Goal: Task Accomplishment & Management: Complete application form

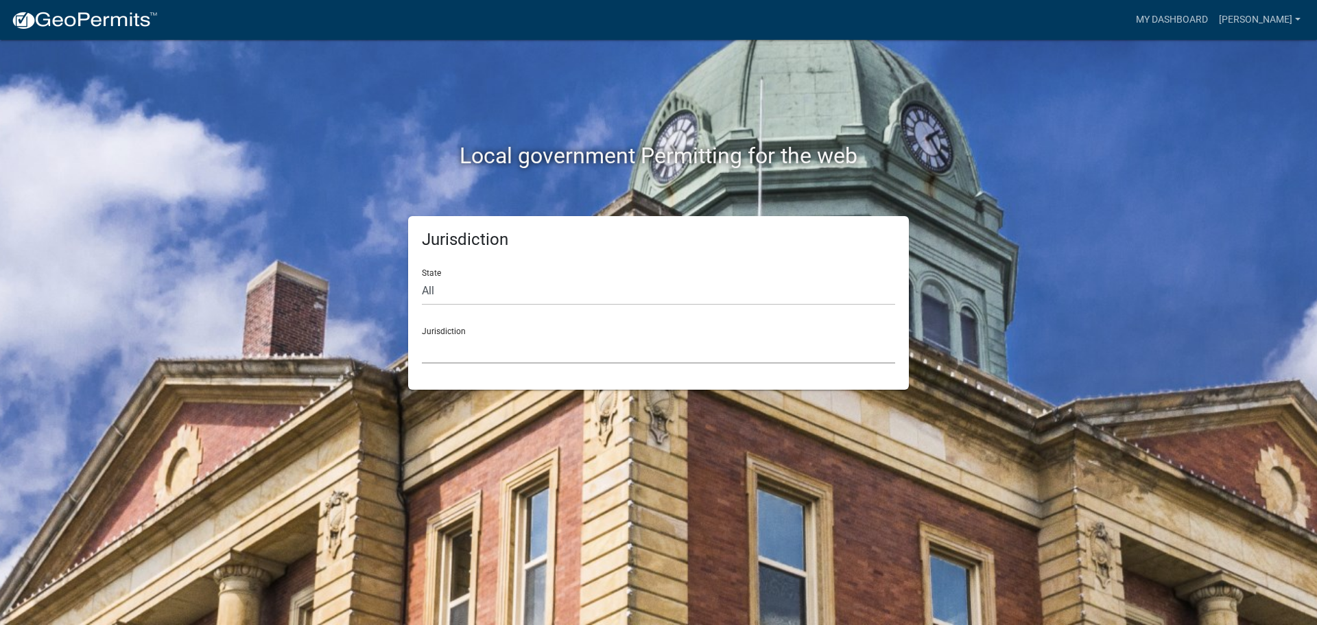
click at [456, 345] on select "[GEOGRAPHIC_DATA], [US_STATE] [GEOGRAPHIC_DATA], [US_STATE][PERSON_NAME][GEOGRA…" at bounding box center [658, 349] width 473 height 28
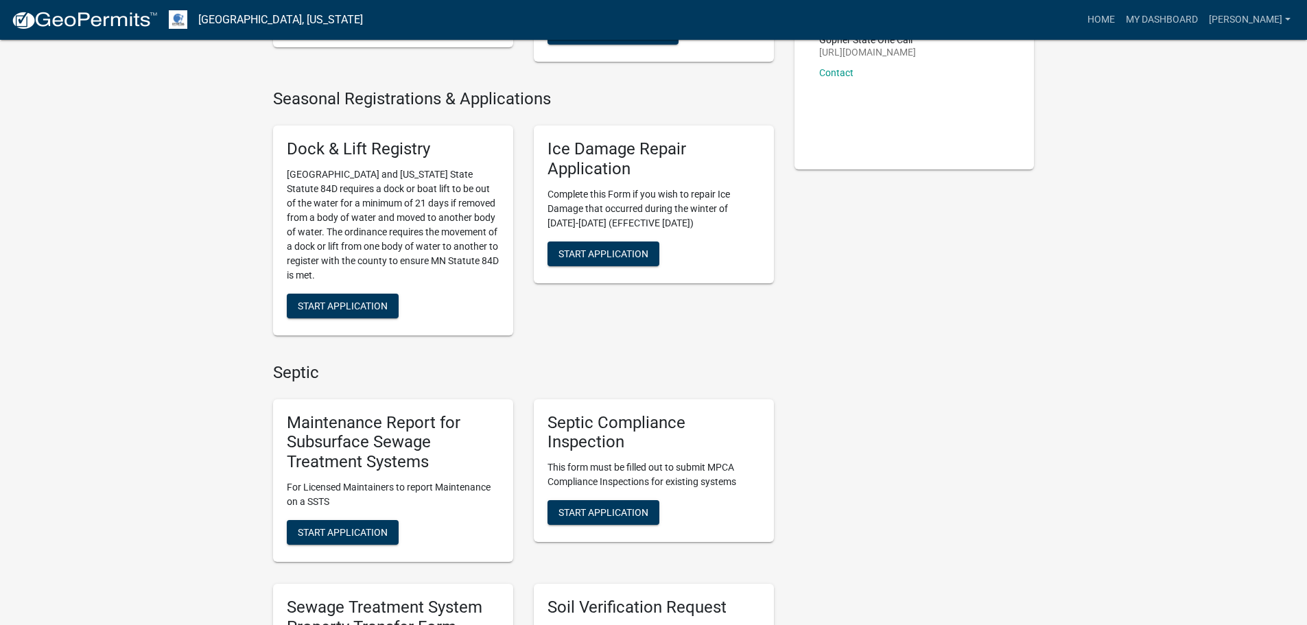
scroll to position [412, 0]
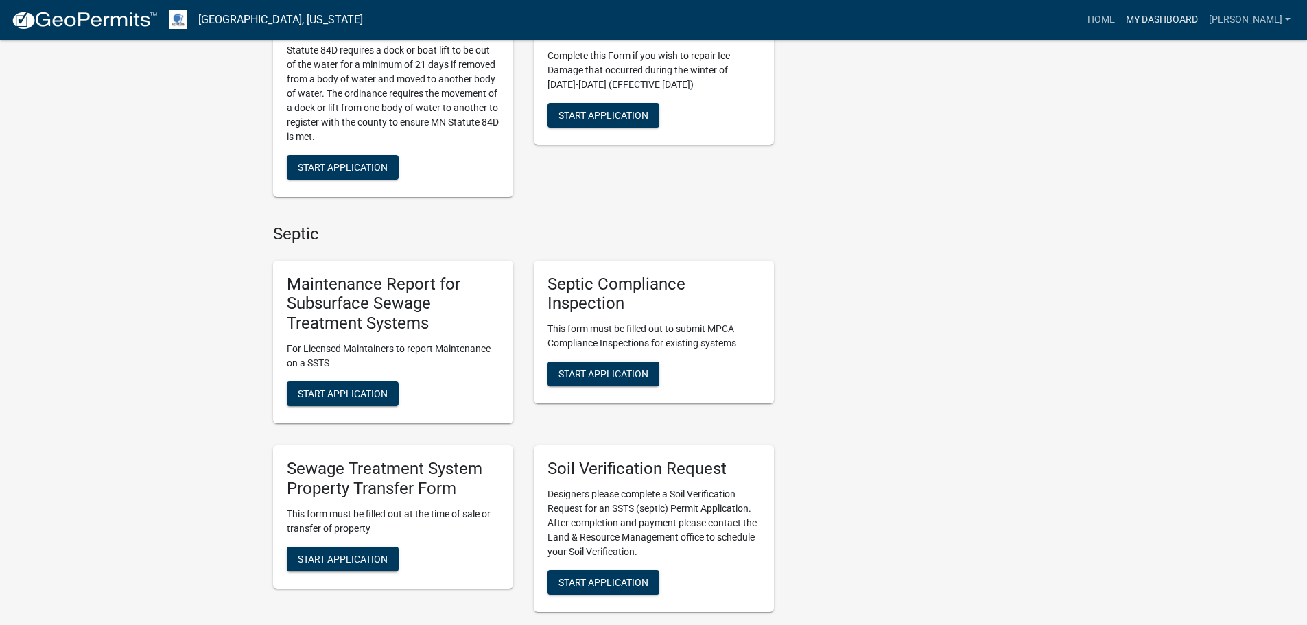
click at [1164, 23] on link "My Dashboard" at bounding box center [1161, 20] width 83 height 26
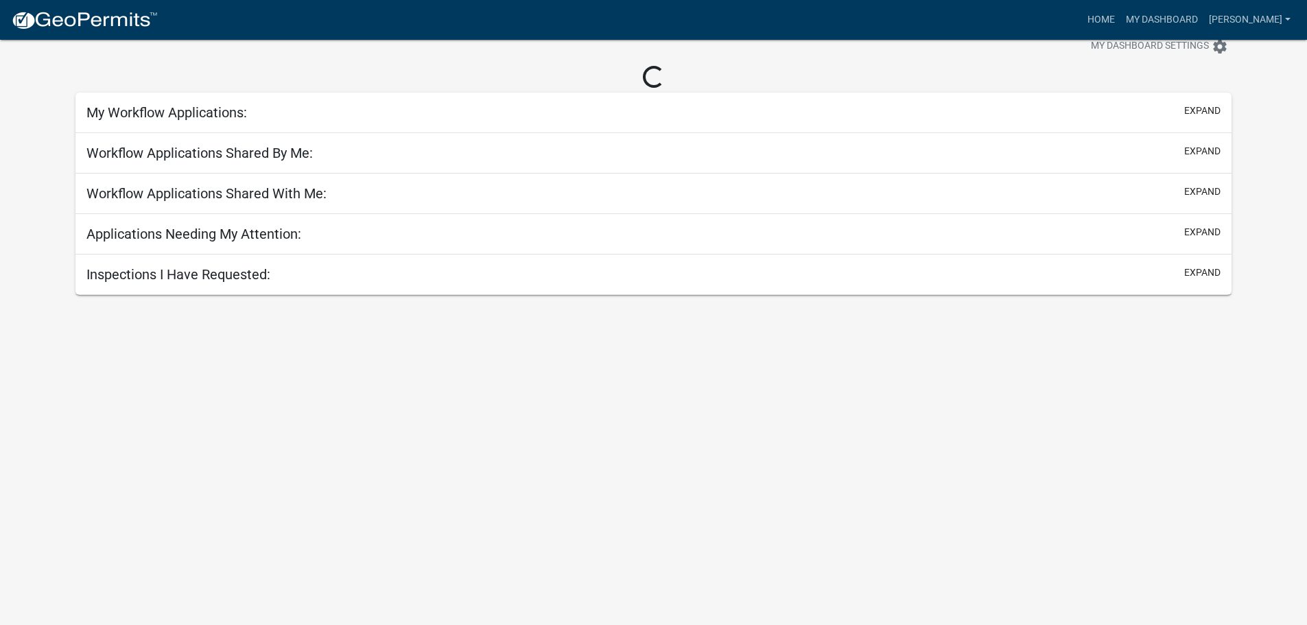
scroll to position [40, 0]
select select "2: 50"
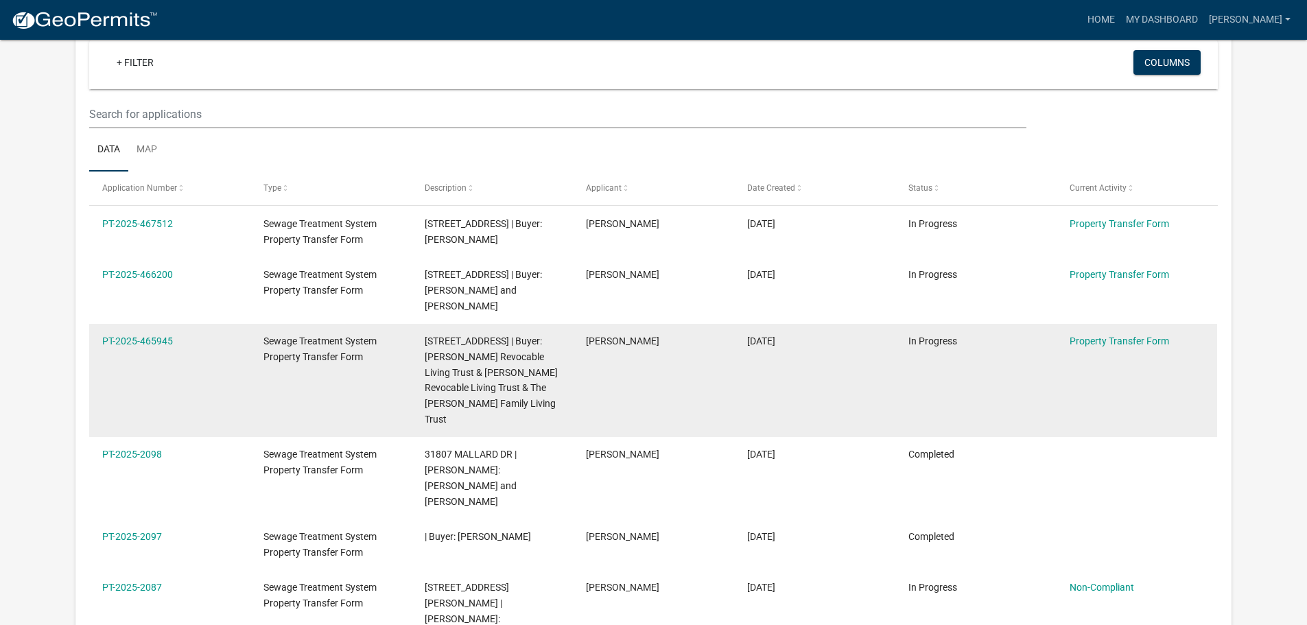
scroll to position [108, 0]
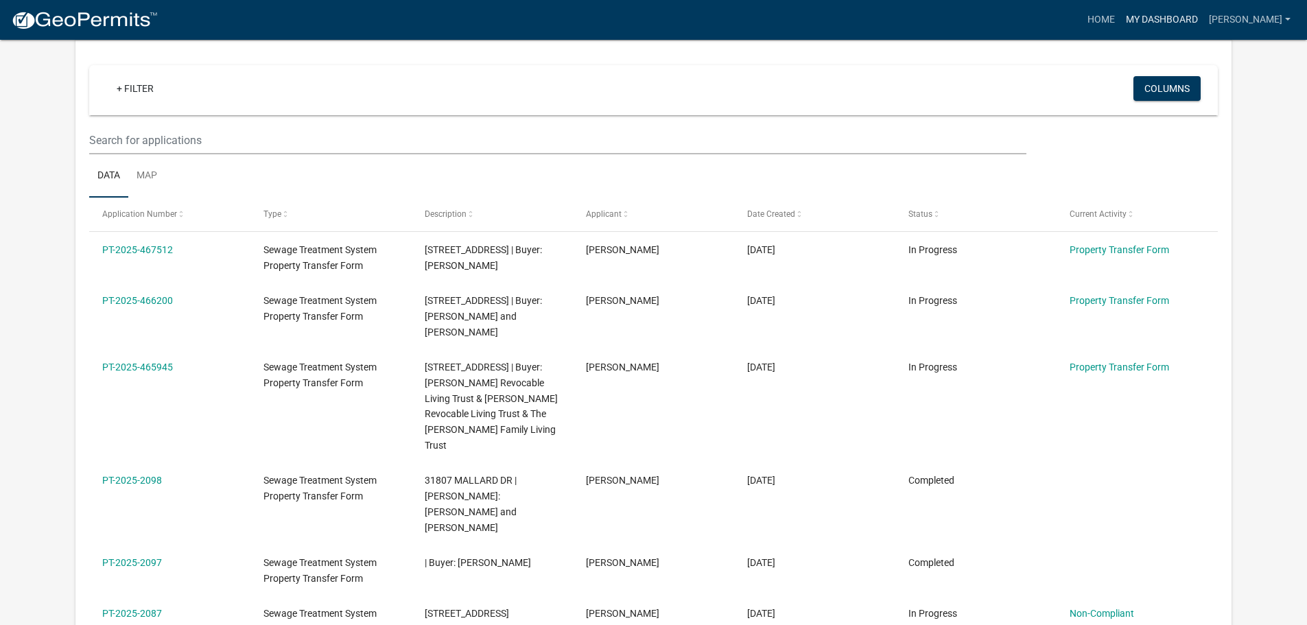
click at [1161, 7] on link "My Dashboard" at bounding box center [1161, 20] width 83 height 26
click at [1120, 12] on link "Home" at bounding box center [1101, 20] width 38 height 26
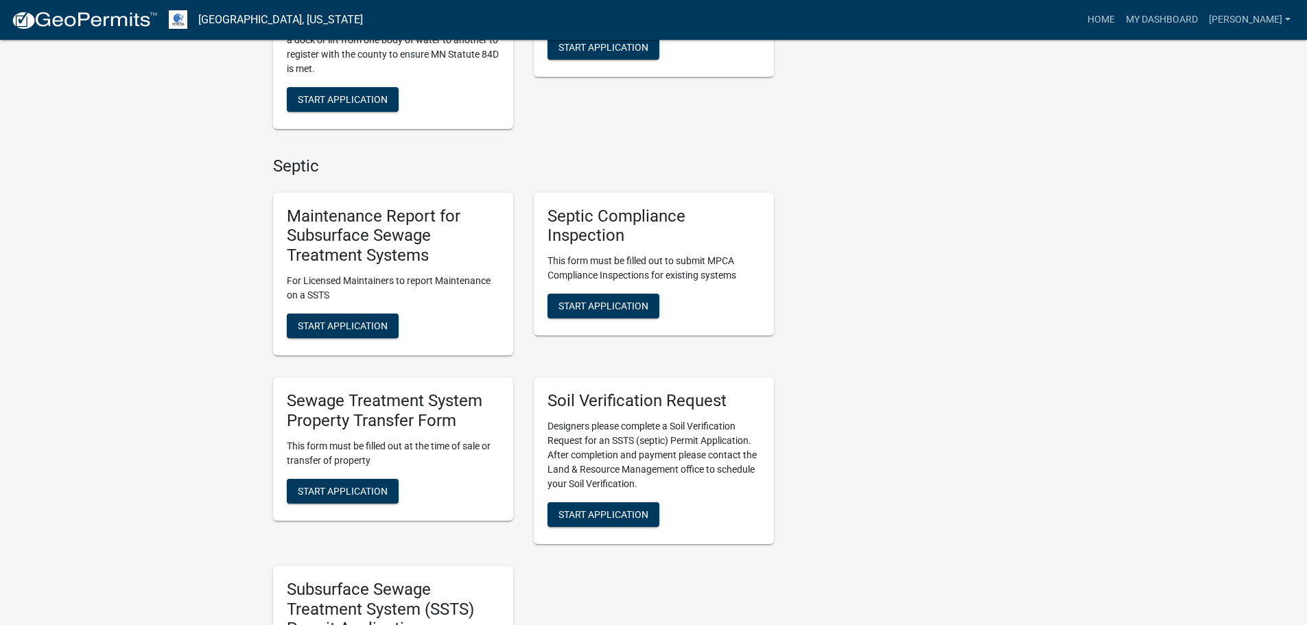
scroll to position [480, 0]
click at [339, 486] on button "Start Application" at bounding box center [343, 490] width 112 height 25
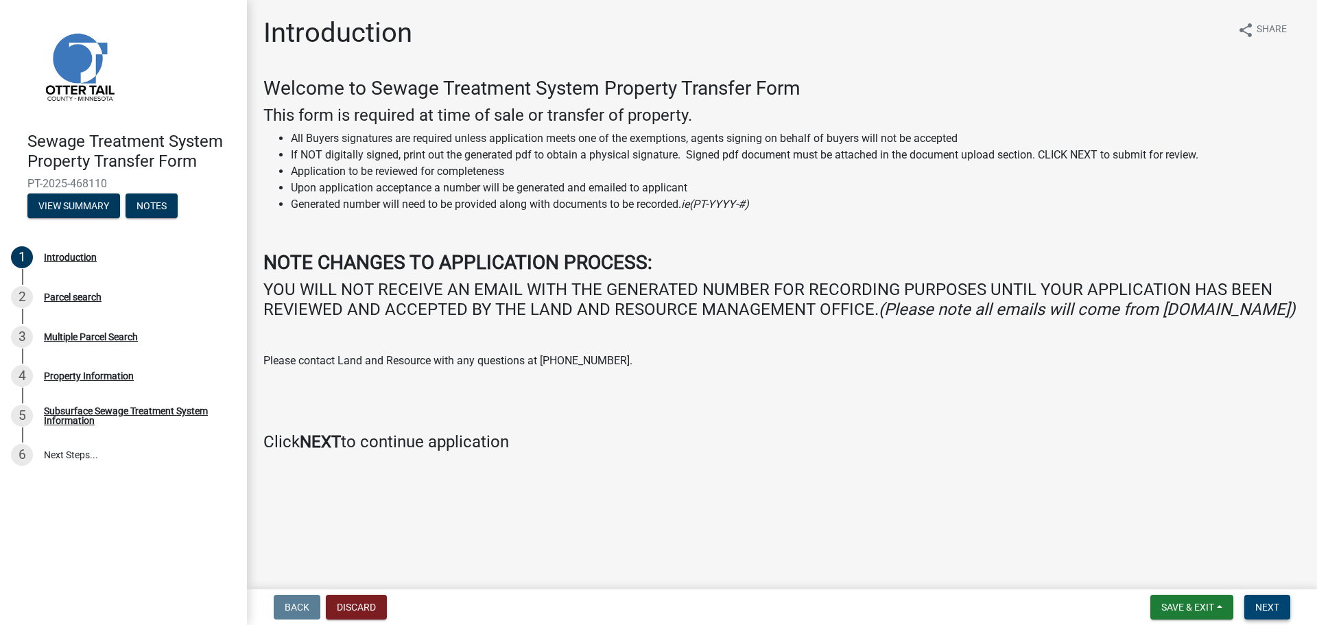
click at [1274, 615] on button "Next" at bounding box center [1267, 607] width 46 height 25
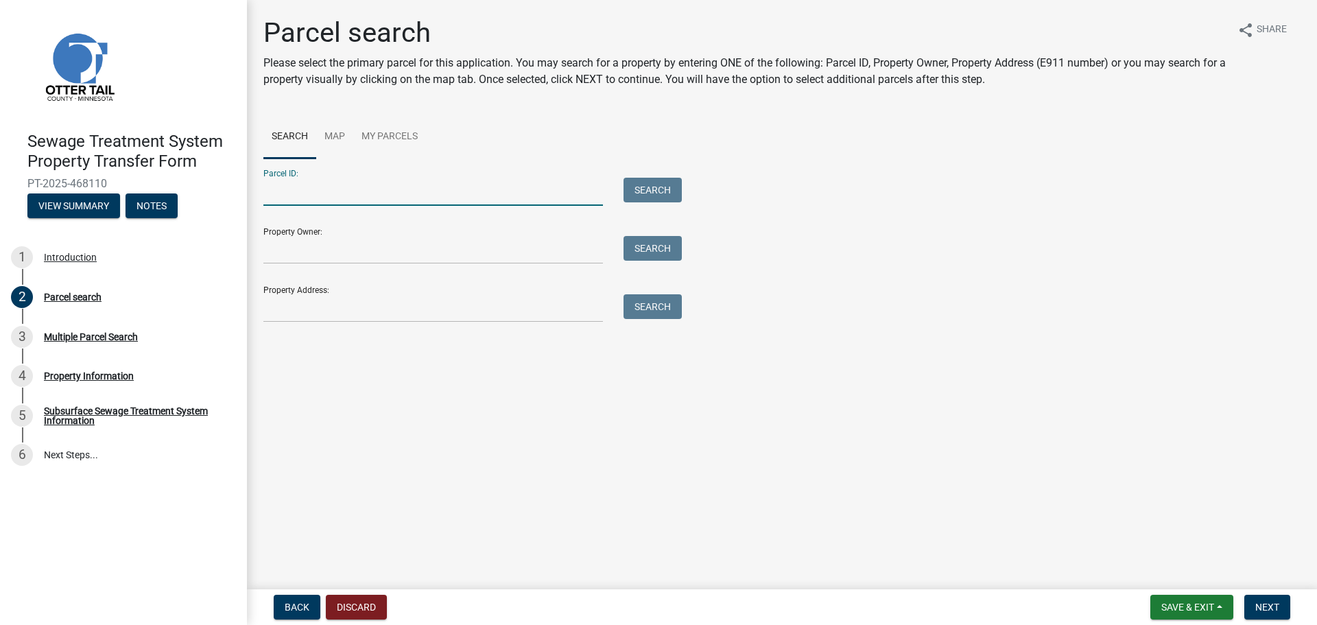
click at [370, 183] on input "Parcel ID:" at bounding box center [433, 192] width 340 height 28
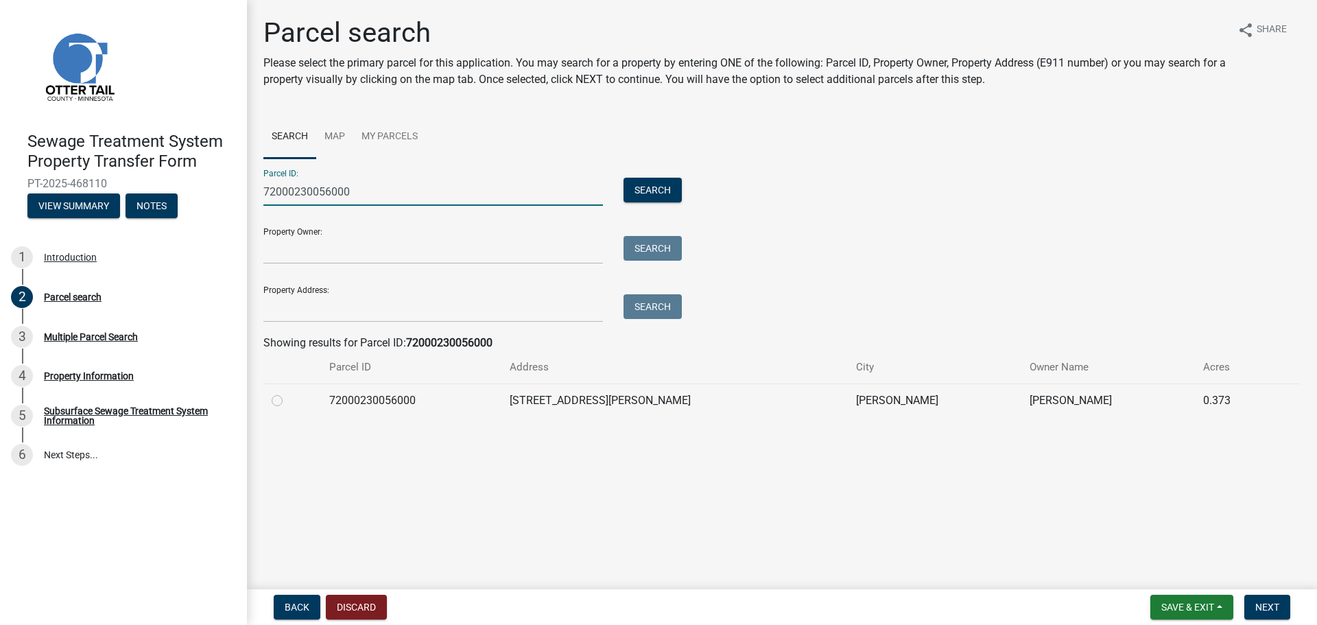
type input "72000230056000"
click at [283, 401] on div at bounding box center [292, 400] width 41 height 16
click at [288, 392] on label at bounding box center [288, 392] width 0 height 0
click at [288, 401] on input "radio" at bounding box center [292, 396] width 9 height 9
radio input "true"
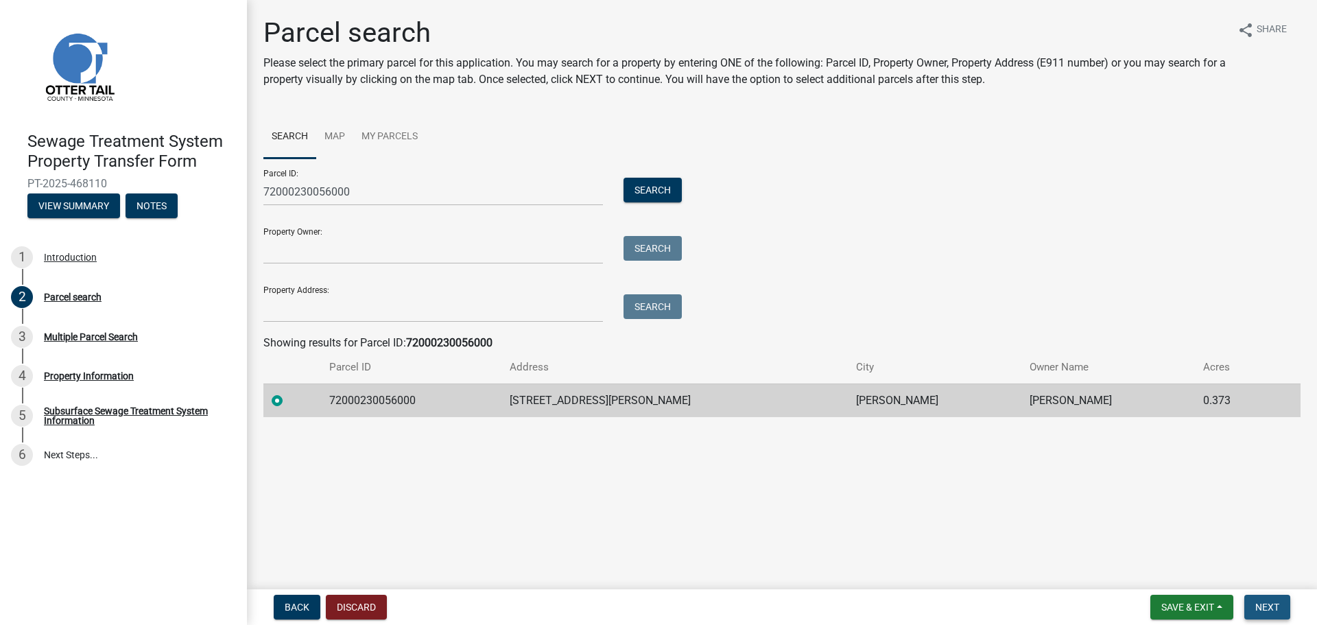
click at [1276, 613] on button "Next" at bounding box center [1267, 607] width 46 height 25
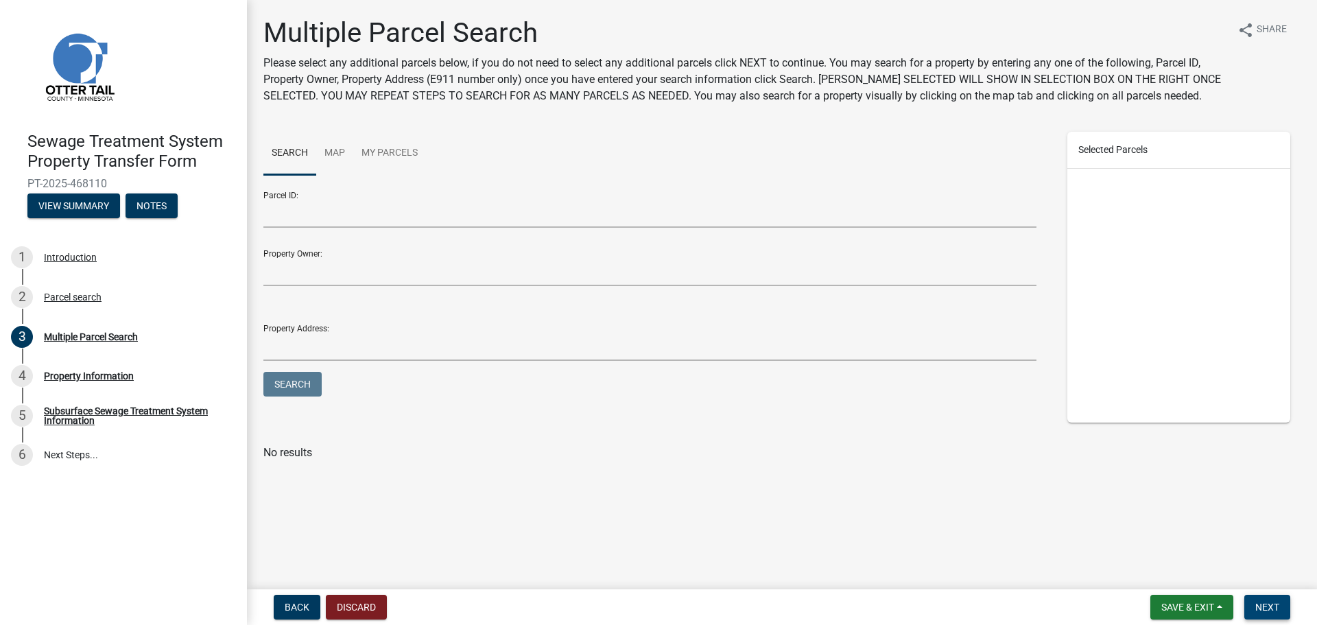
click at [1286, 613] on button "Next" at bounding box center [1267, 607] width 46 height 25
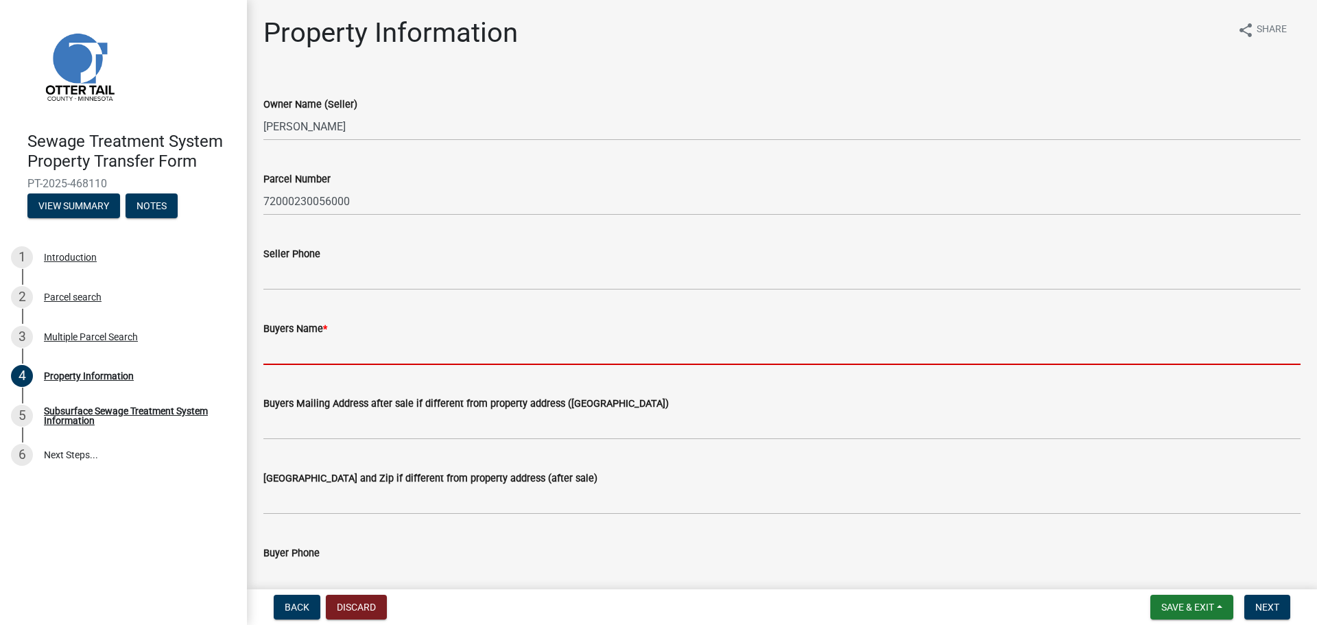
click at [322, 349] on input "Buyers Name *" at bounding box center [781, 351] width 1037 height 28
paste input "[PERSON_NAME]"
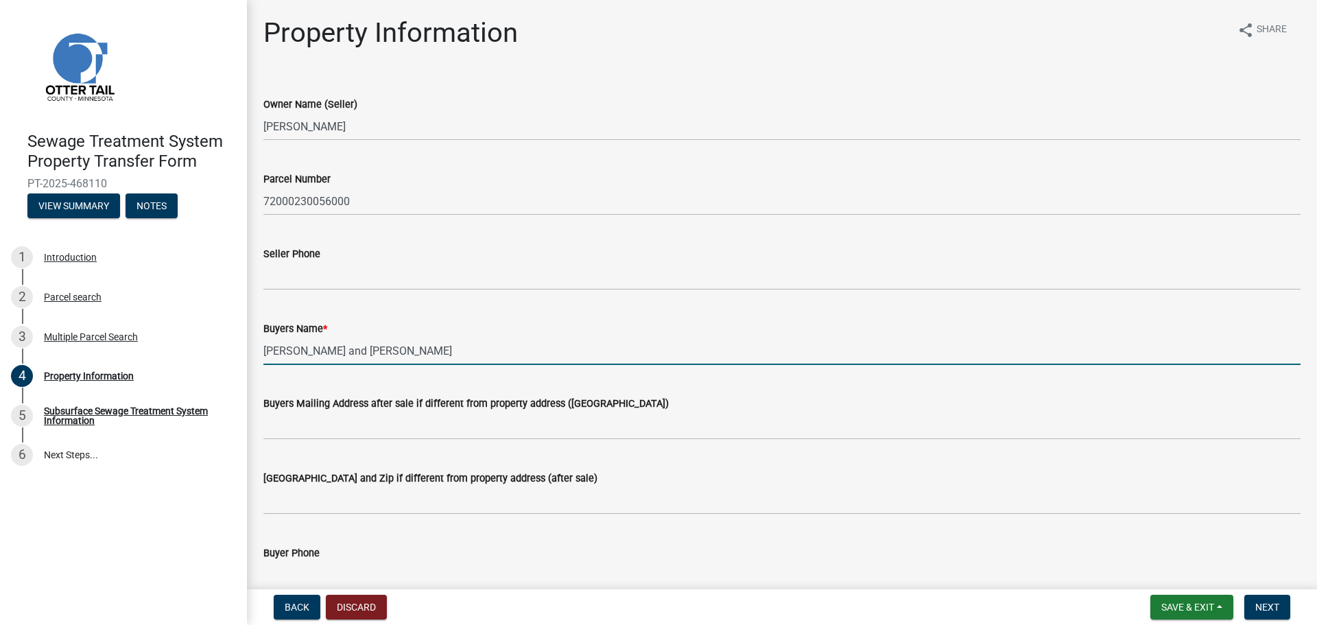
type input "[PERSON_NAME] and [PERSON_NAME]"
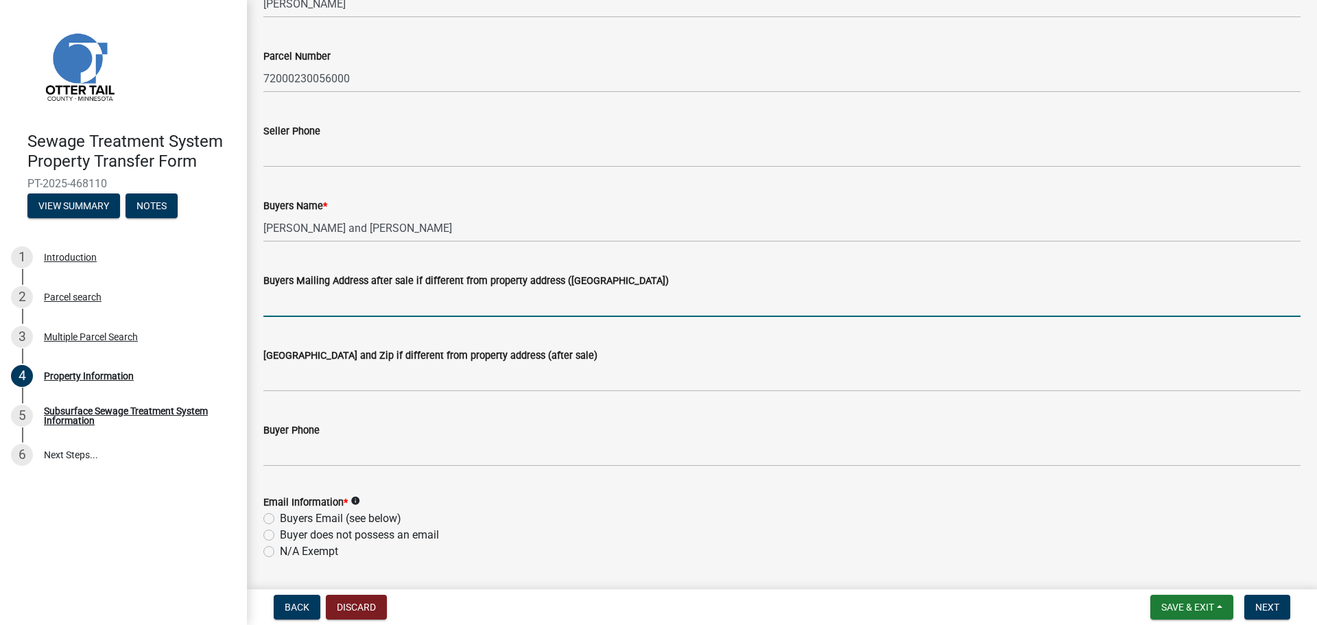
scroll to position [137, 0]
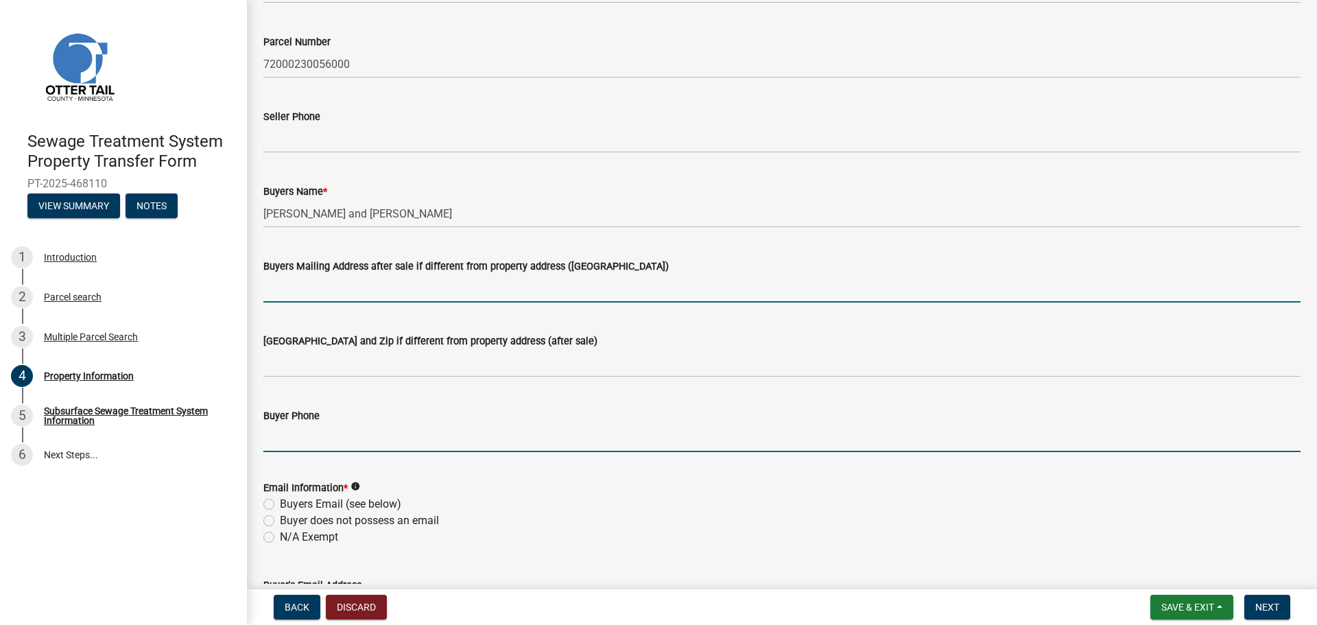
click at [318, 449] on input "Buyer Phone" at bounding box center [781, 438] width 1037 height 28
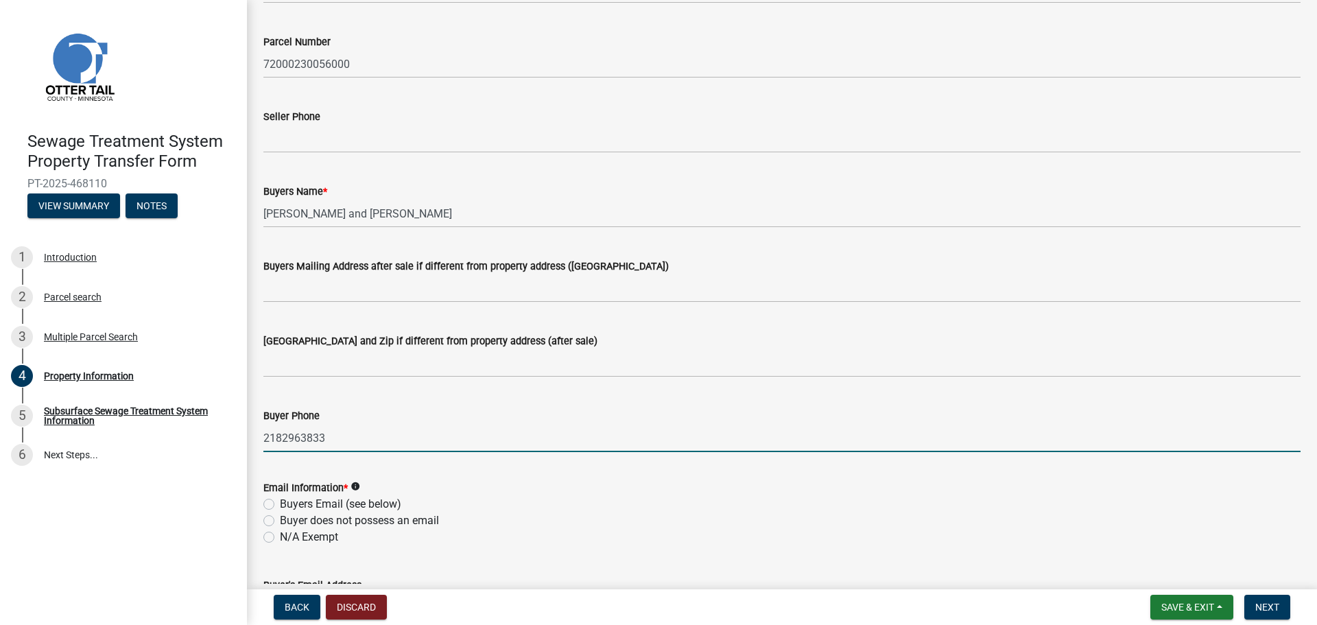
type input "2182963833"
click at [321, 504] on label "Buyers Email (see below)" at bounding box center [340, 504] width 121 height 16
click at [289, 504] on input "Buyers Email (see below)" at bounding box center [284, 500] width 9 height 9
radio input "true"
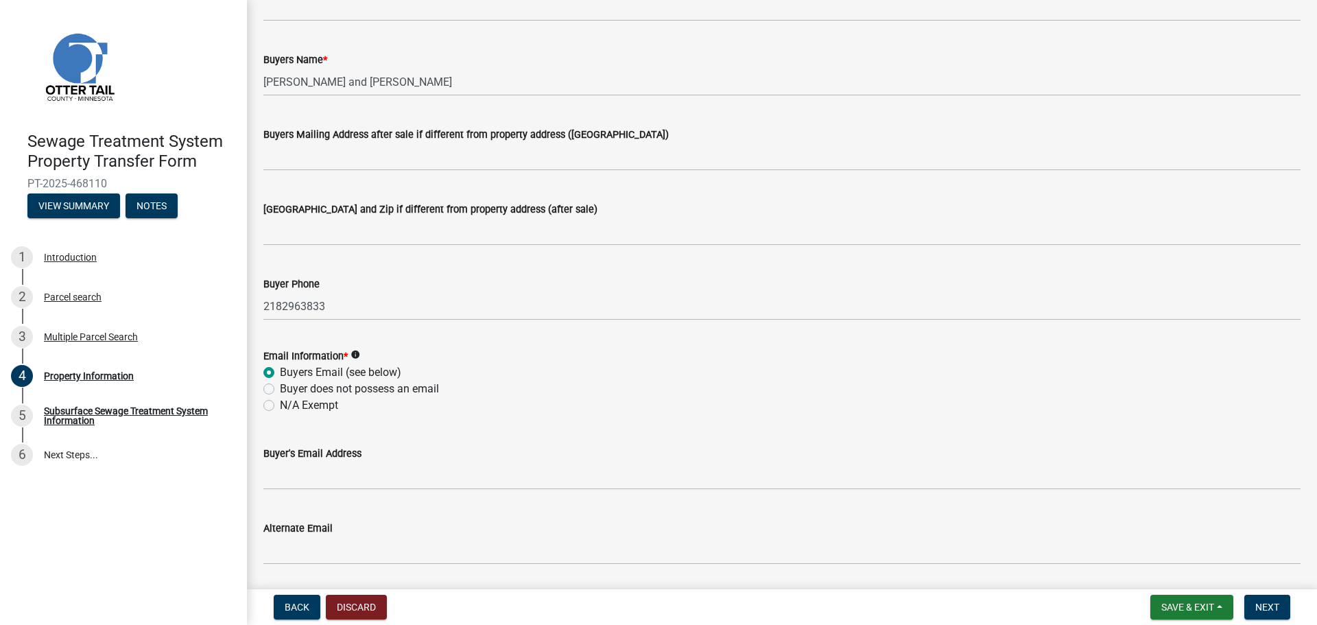
scroll to position [274, 0]
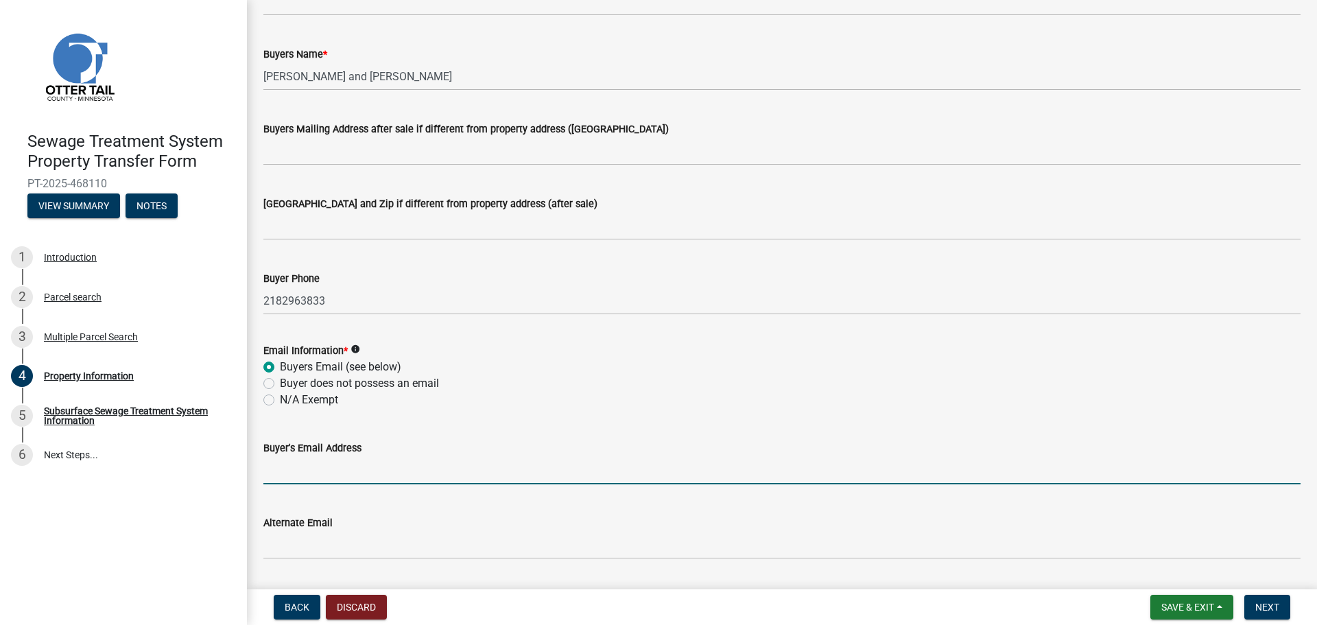
click at [334, 466] on input "Buyer's Email Address" at bounding box center [781, 470] width 1037 height 28
paste input "[EMAIL_ADDRESS][DOMAIN_NAME]"
type input "[EMAIL_ADDRESS][DOMAIN_NAME]"
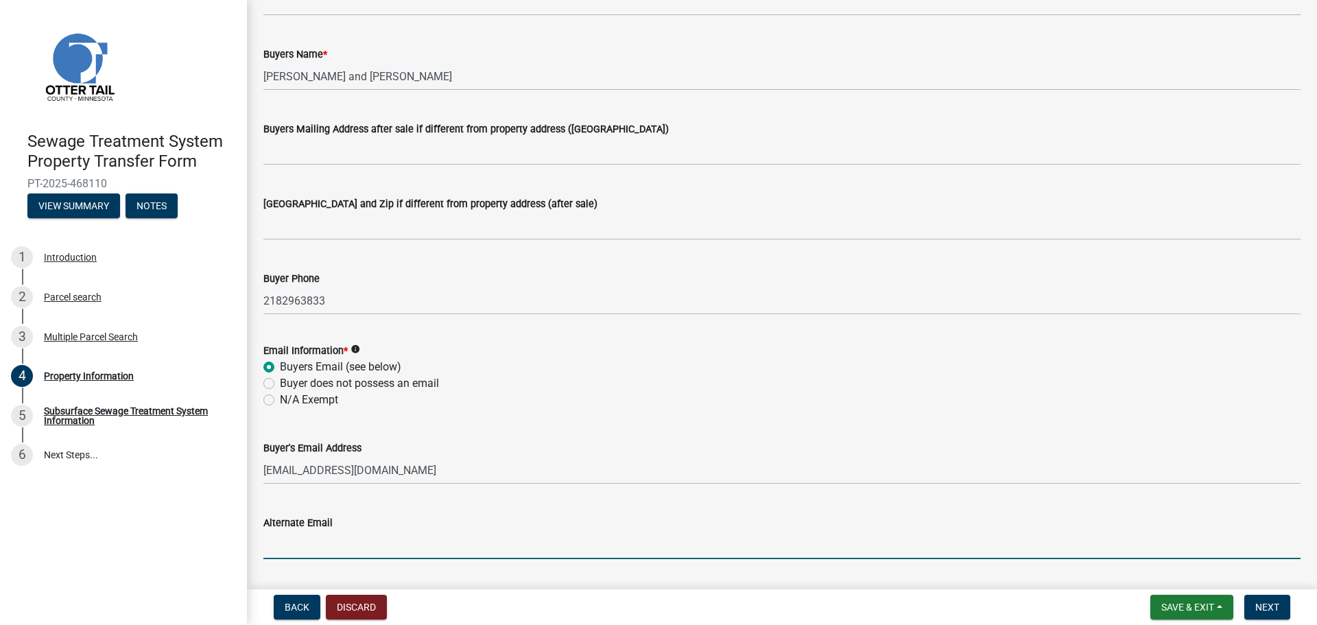
click at [338, 533] on input "Alternate Email" at bounding box center [781, 545] width 1037 height 28
paste input "[EMAIL_ADDRESS][DOMAIN_NAME]"
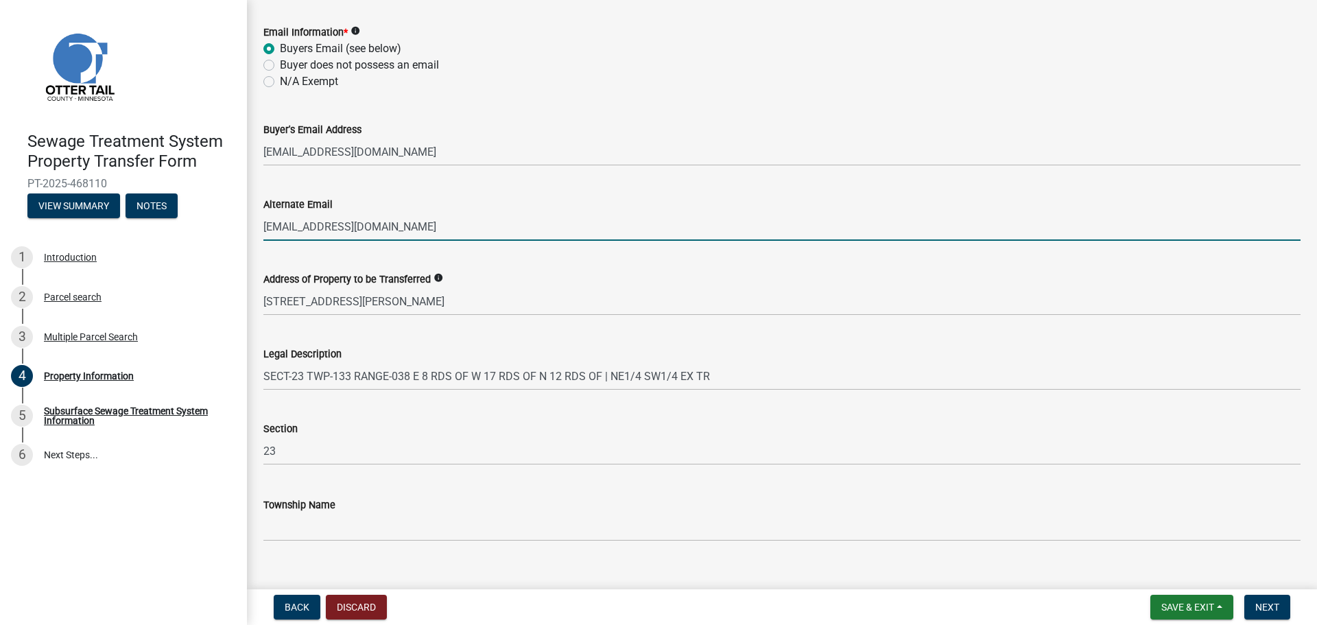
scroll to position [615, 0]
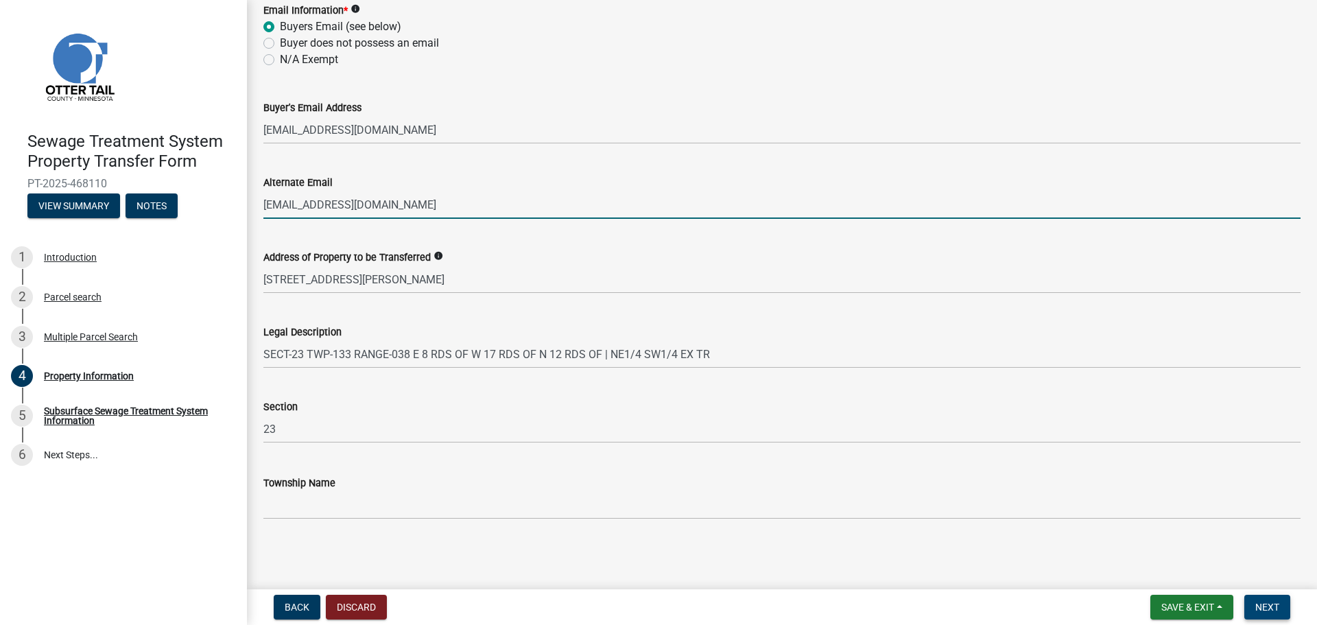
type input "[EMAIL_ADDRESS][DOMAIN_NAME]"
click at [1276, 597] on button "Next" at bounding box center [1267, 607] width 46 height 25
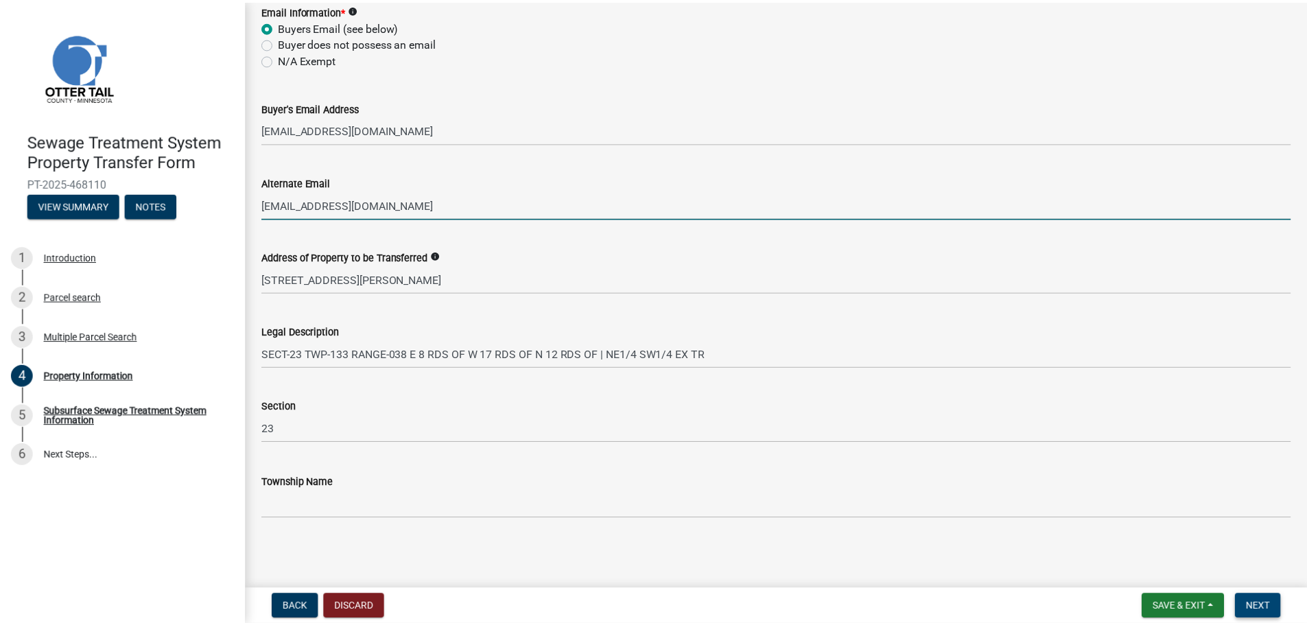
scroll to position [0, 0]
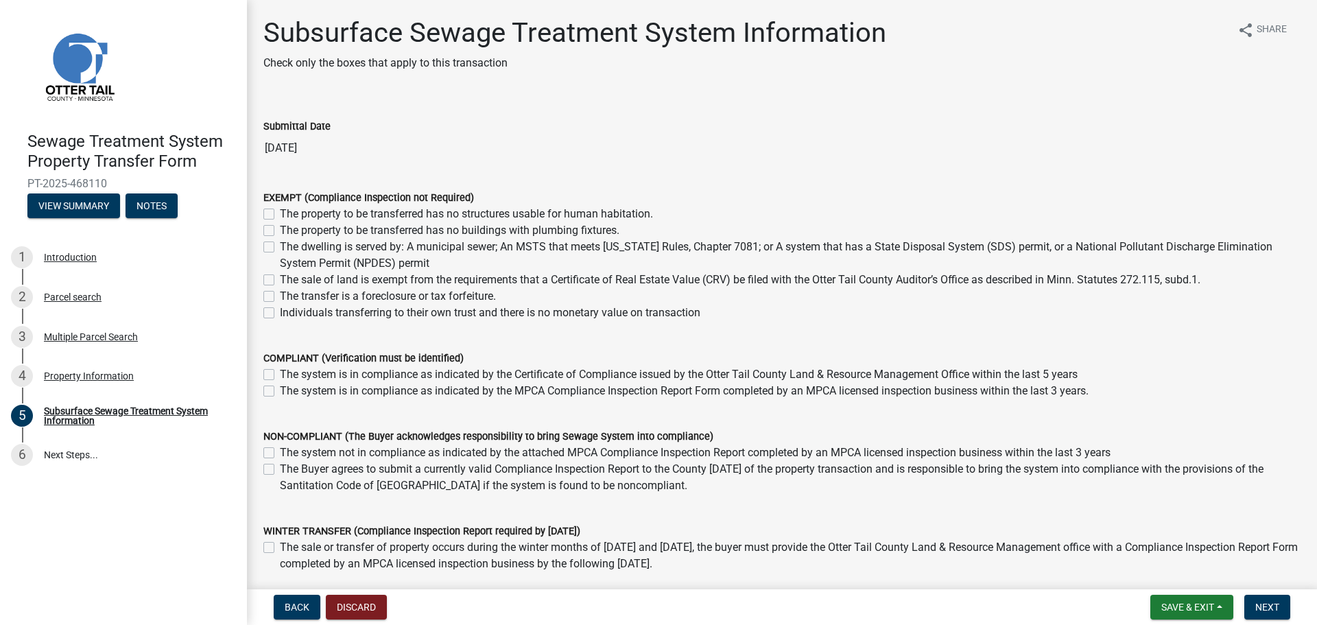
click at [289, 246] on label "The dwelling is served by: A municipal sewer; An MSTS that meets [US_STATE] Rul…" at bounding box center [790, 255] width 1021 height 33
click at [289, 246] on input "The dwelling is served by: A municipal sewer; An MSTS that meets [US_STATE] Rul…" at bounding box center [284, 243] width 9 height 9
checkbox input "true"
checkbox input "false"
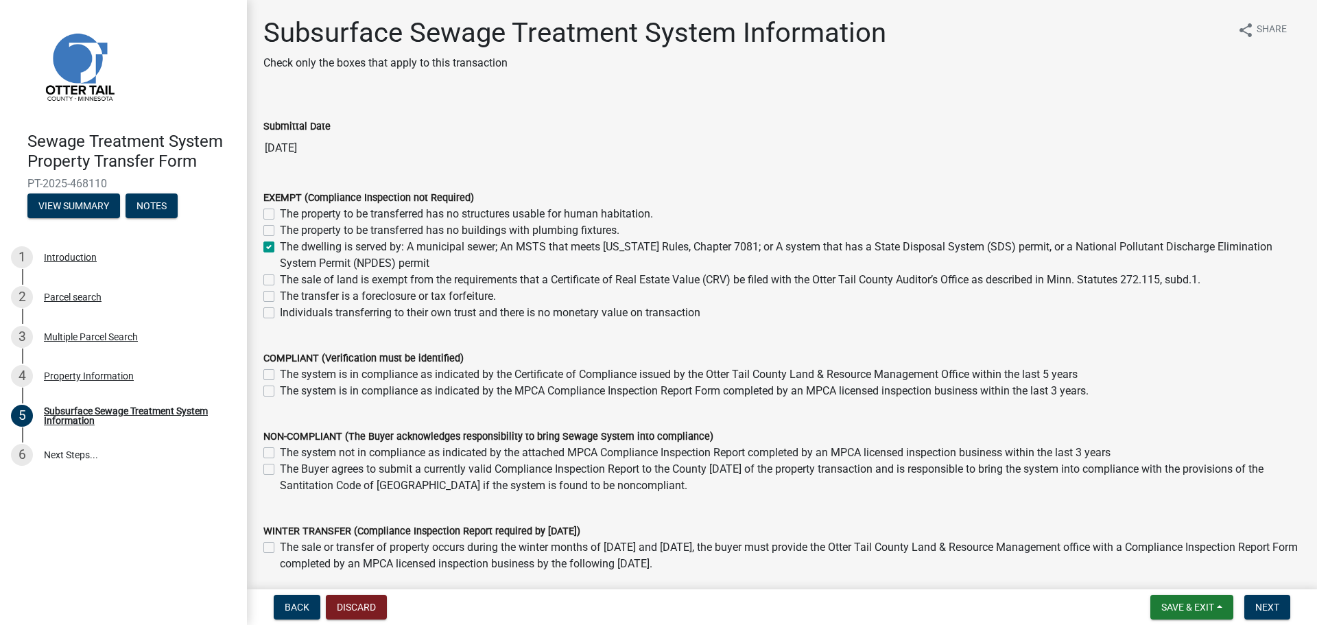
checkbox input "true"
checkbox input "false"
click at [1263, 606] on span "Next" at bounding box center [1267, 607] width 24 height 11
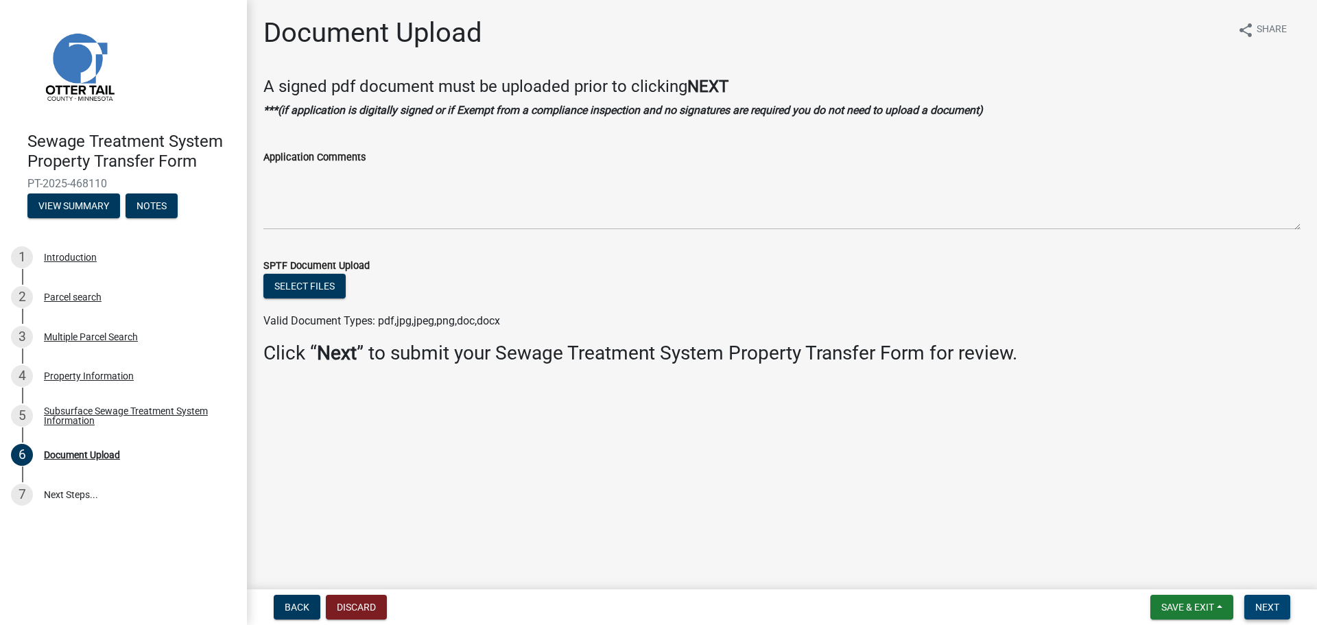
click at [1268, 607] on span "Next" at bounding box center [1267, 607] width 24 height 11
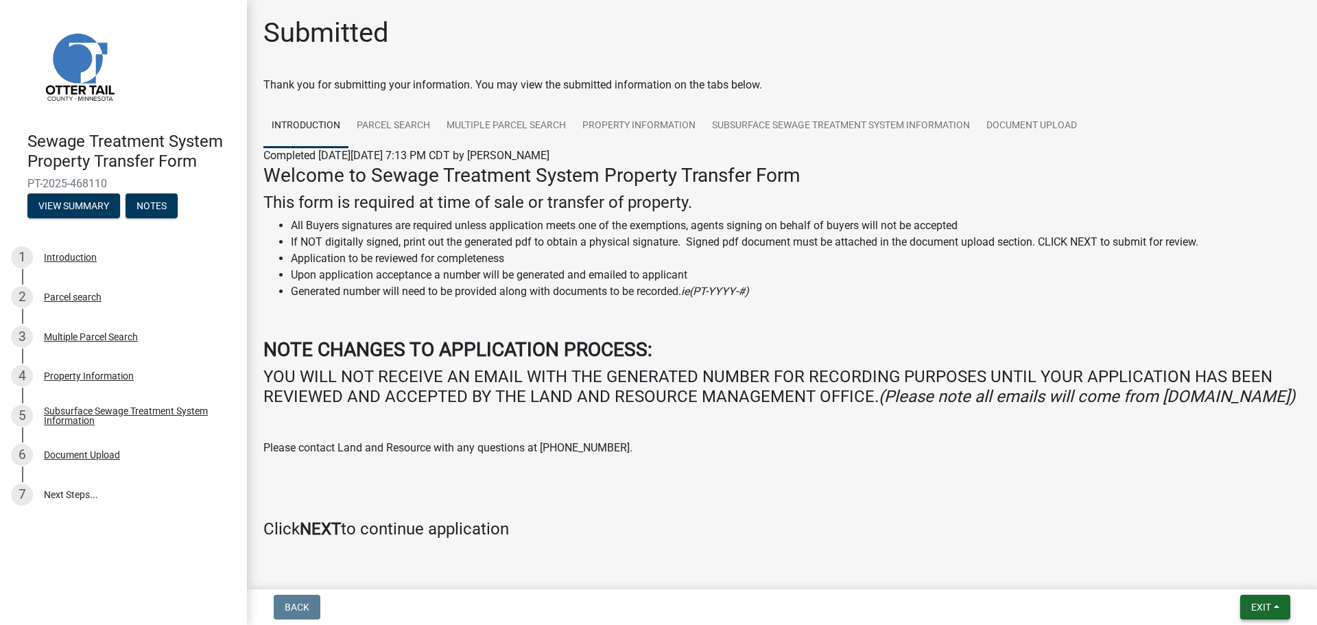
click at [1269, 605] on span "Exit" at bounding box center [1261, 607] width 20 height 11
click at [1248, 569] on button "Save & Exit" at bounding box center [1235, 571] width 110 height 33
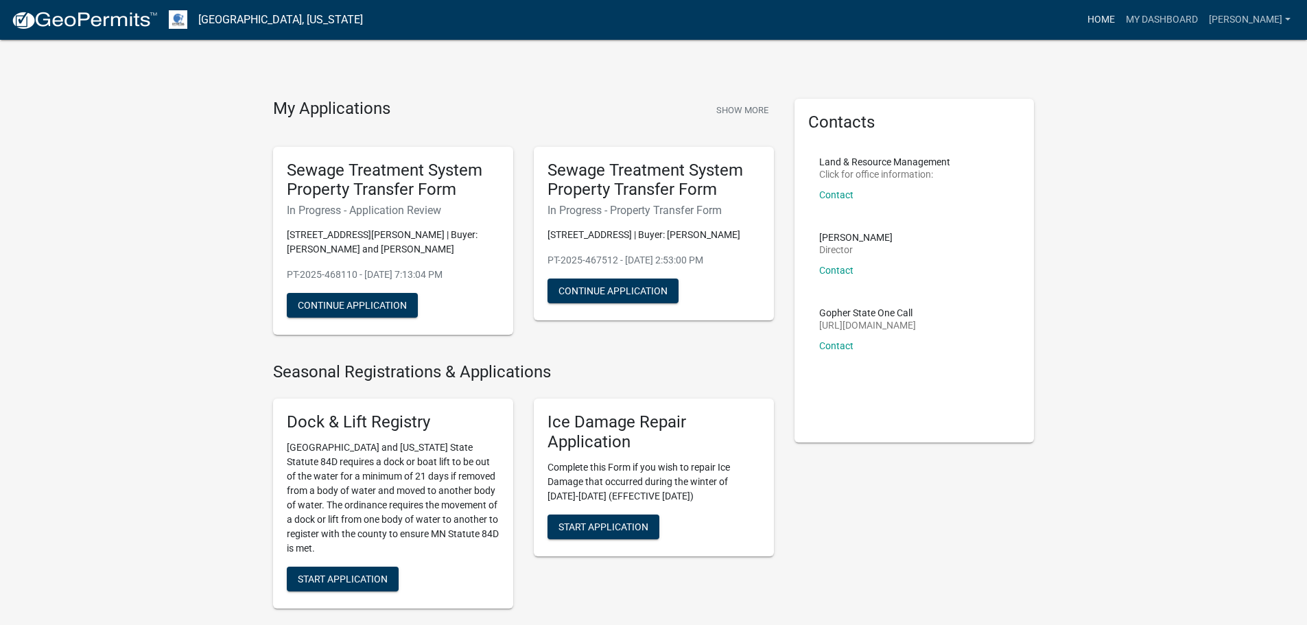
click at [1120, 15] on link "Home" at bounding box center [1101, 20] width 38 height 26
click at [1203, 21] on link "My Dashboard" at bounding box center [1161, 20] width 83 height 26
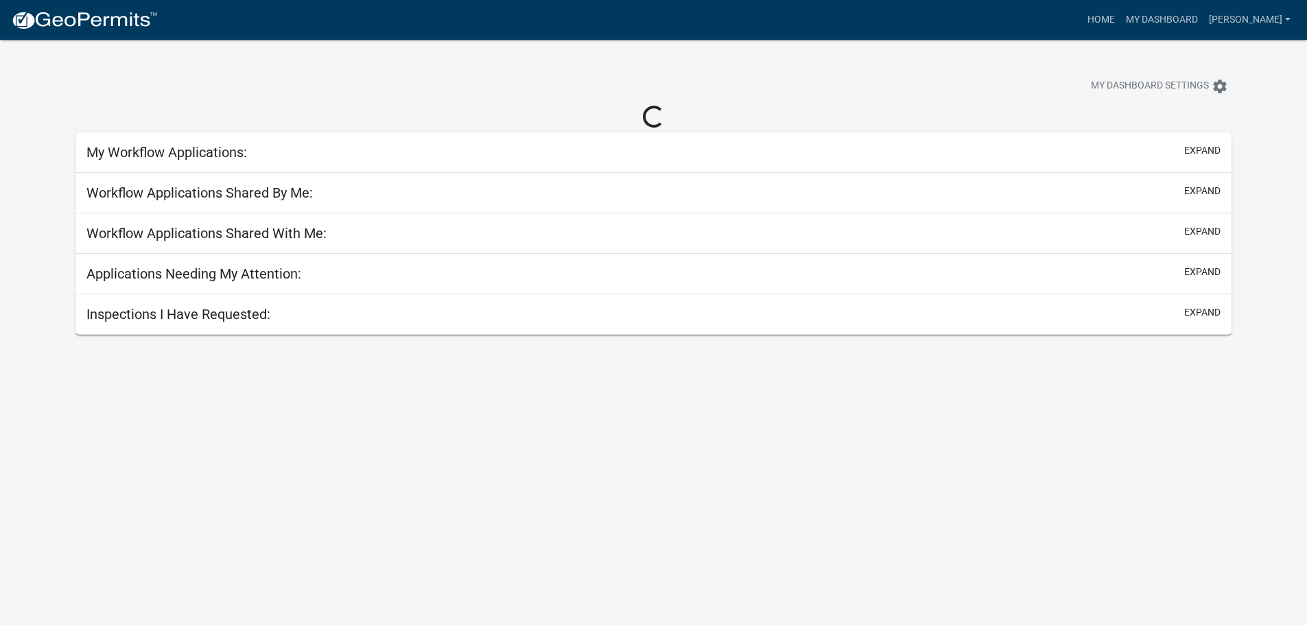
select select "2: 50"
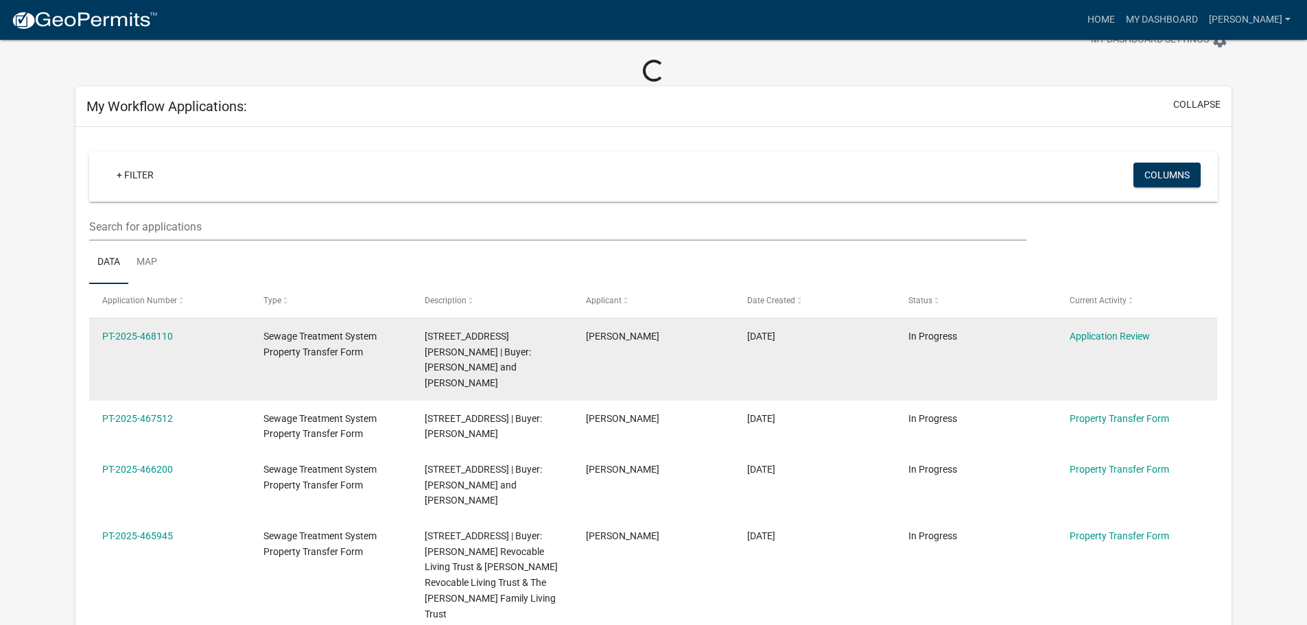
scroll to position [69, 0]
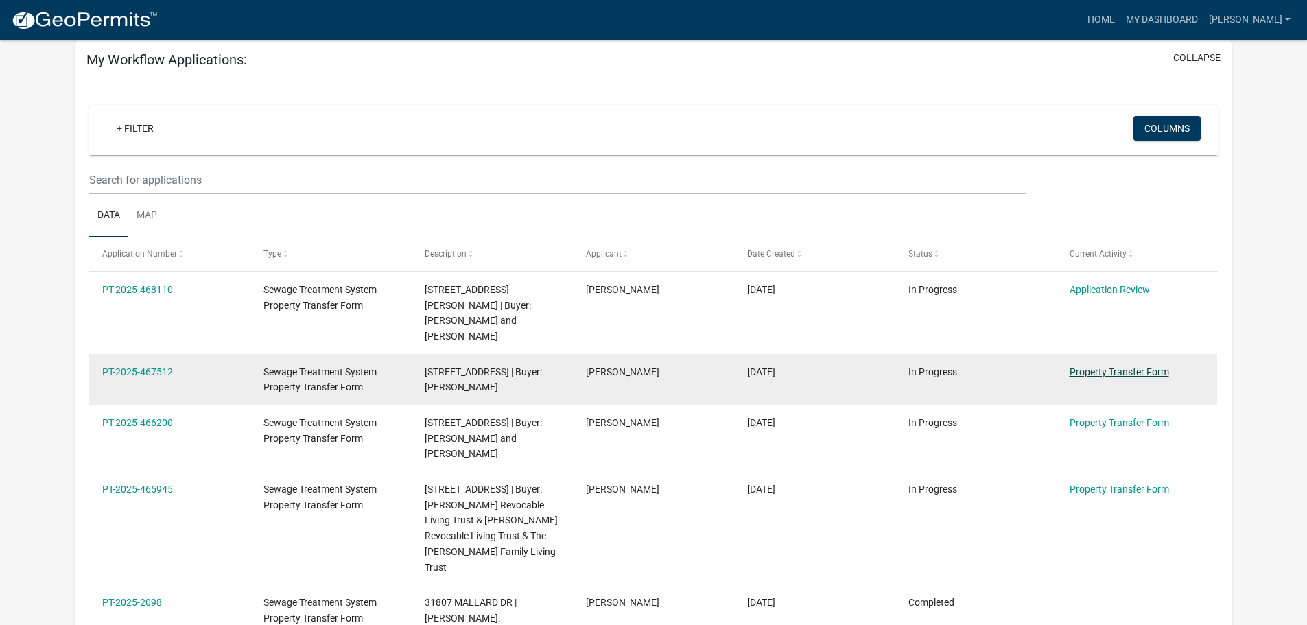
click at [1099, 366] on link "Property Transfer Form" at bounding box center [1118, 371] width 99 height 11
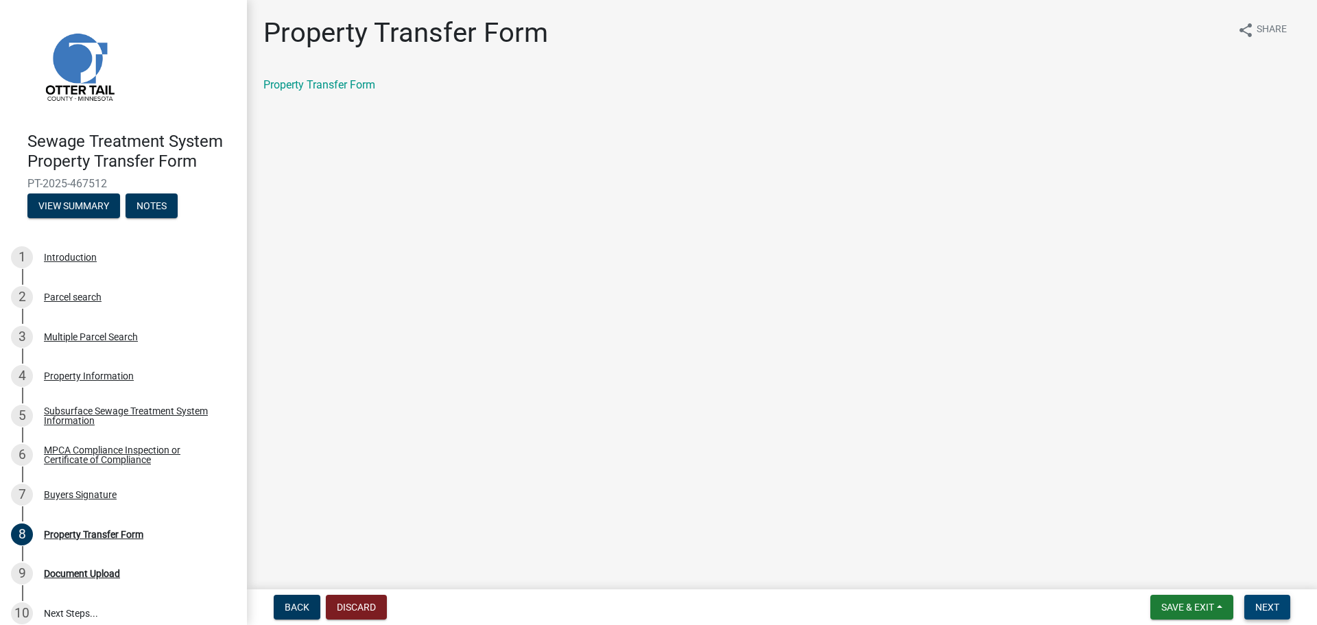
click at [1268, 615] on button "Next" at bounding box center [1267, 607] width 46 height 25
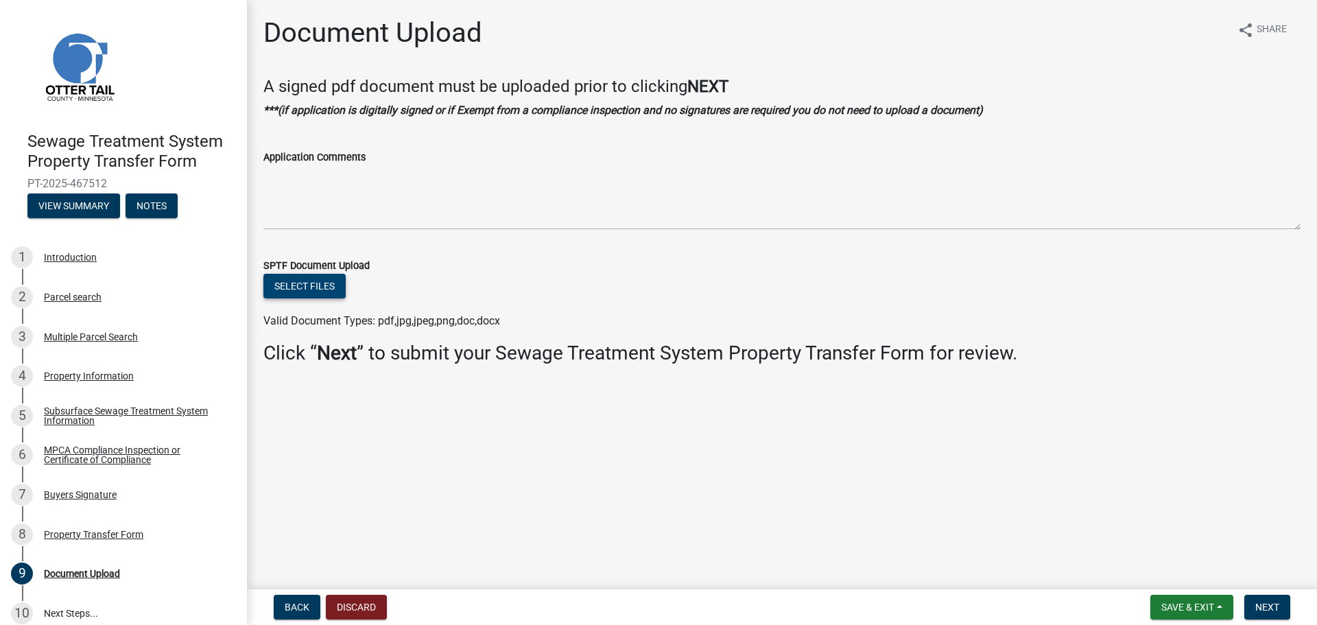
click at [329, 283] on button "Select files" at bounding box center [304, 286] width 82 height 25
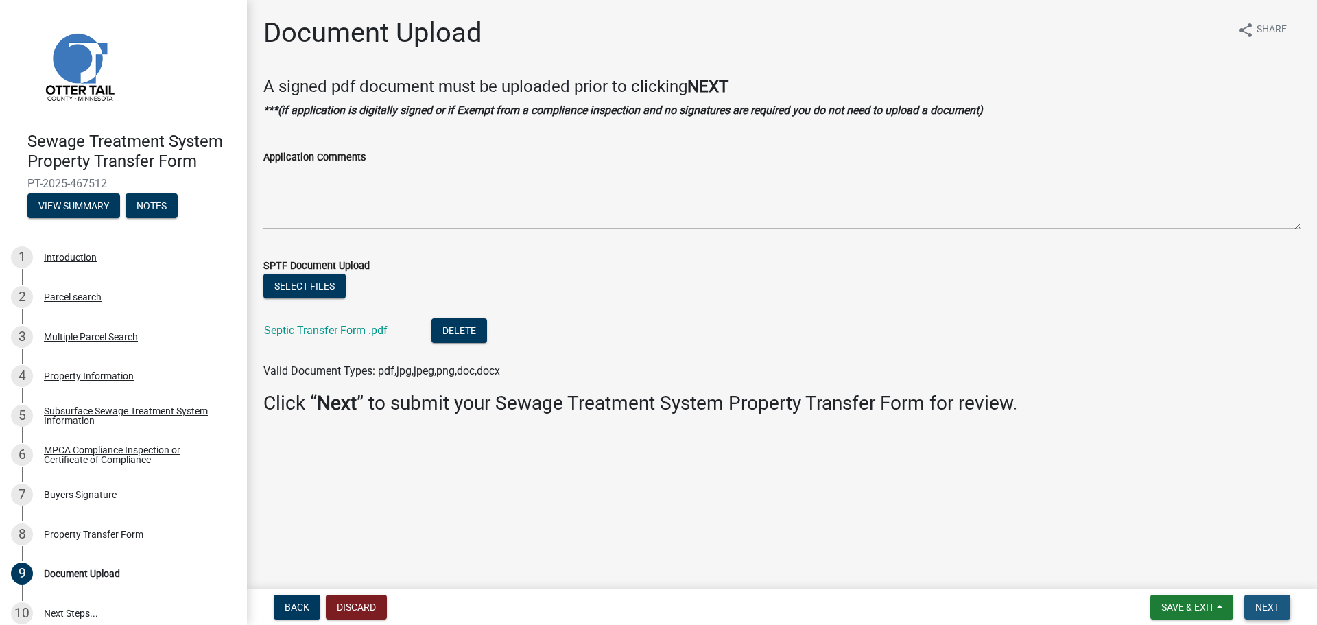
click at [1275, 596] on button "Next" at bounding box center [1267, 607] width 46 height 25
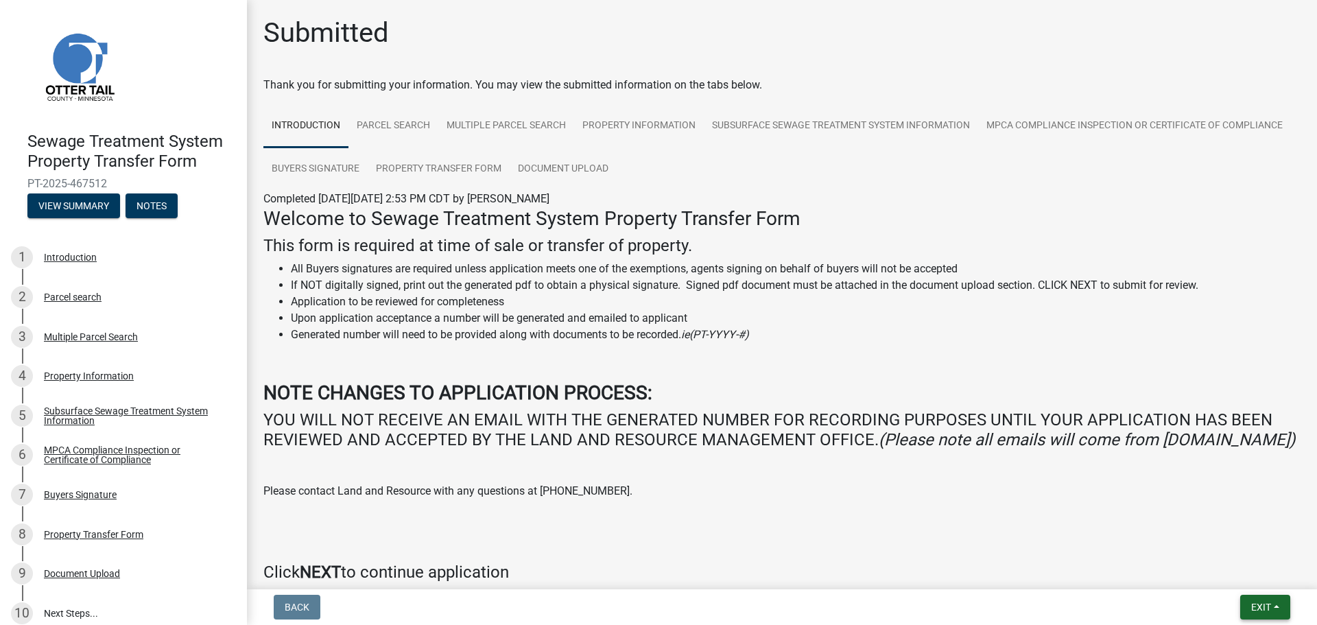
click at [1256, 604] on span "Exit" at bounding box center [1261, 607] width 20 height 11
click at [1231, 577] on button "Save & Exit" at bounding box center [1235, 571] width 110 height 33
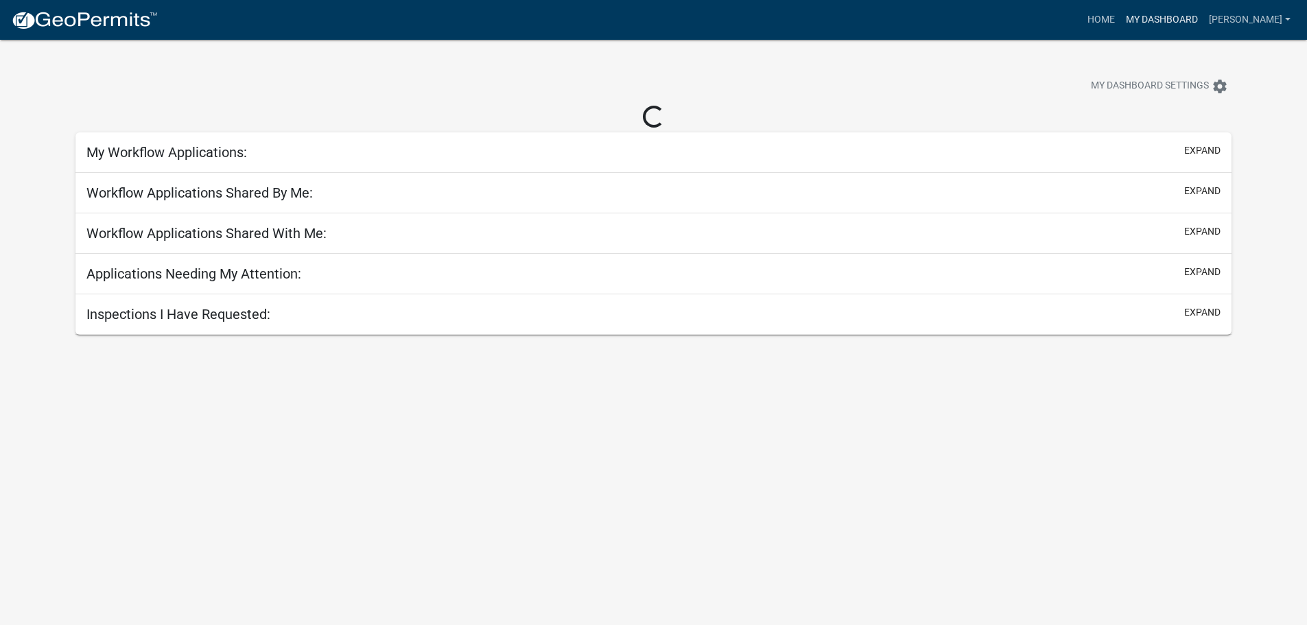
select select "2: 50"
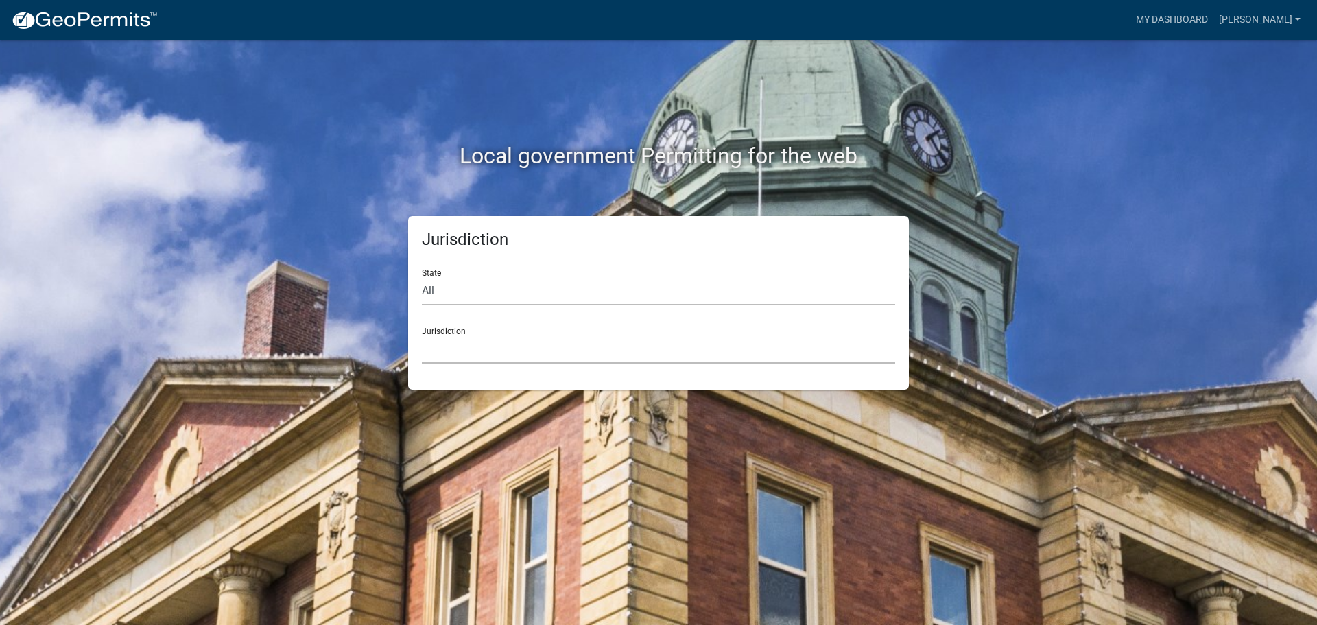
click at [473, 341] on select "[GEOGRAPHIC_DATA], [US_STATE] [GEOGRAPHIC_DATA], [US_STATE][PERSON_NAME][GEOGRA…" at bounding box center [658, 349] width 473 height 28
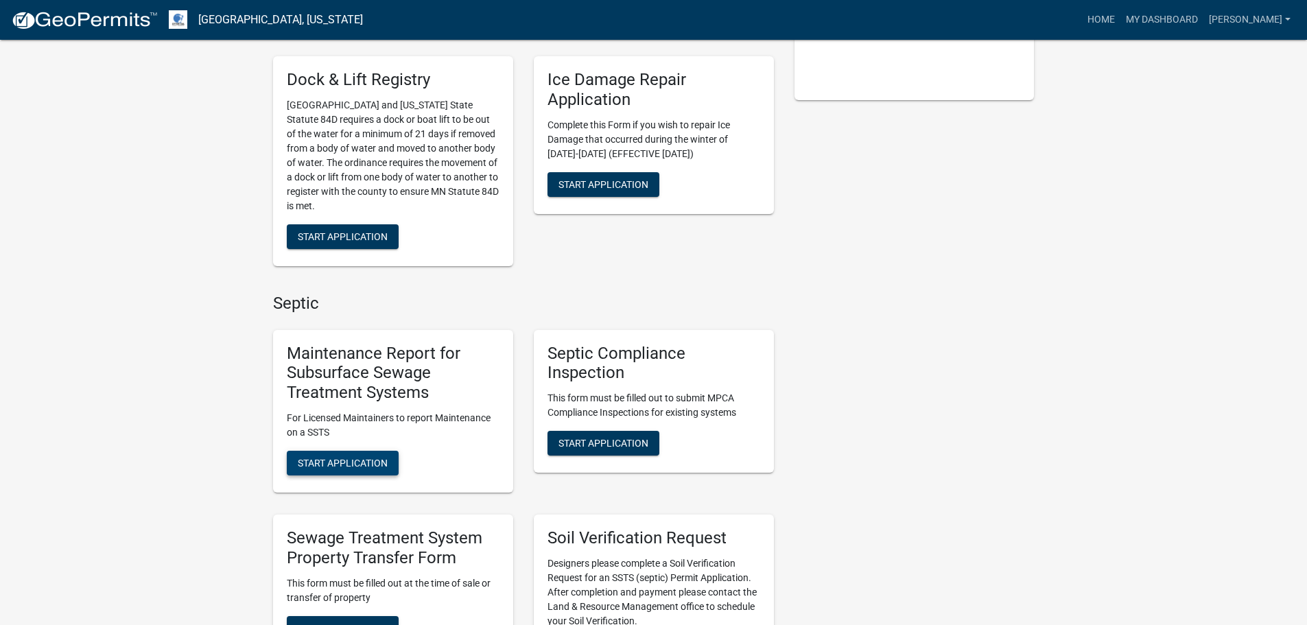
scroll to position [412, 0]
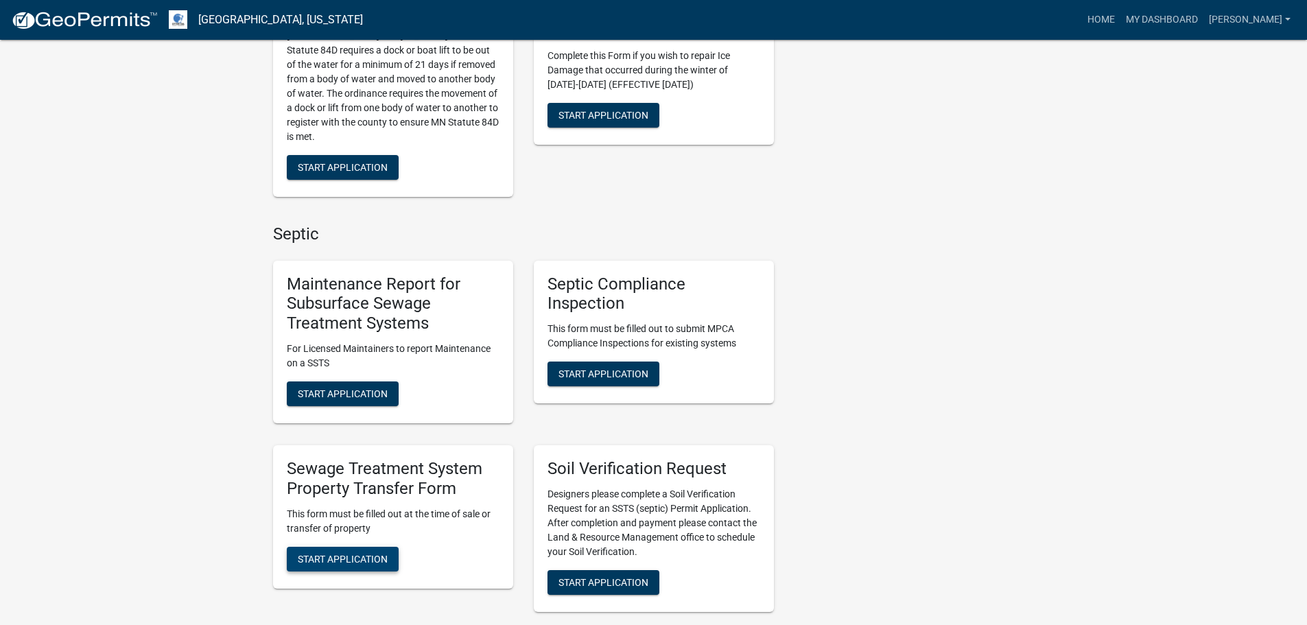
click at [350, 559] on span "Start Application" at bounding box center [343, 558] width 90 height 11
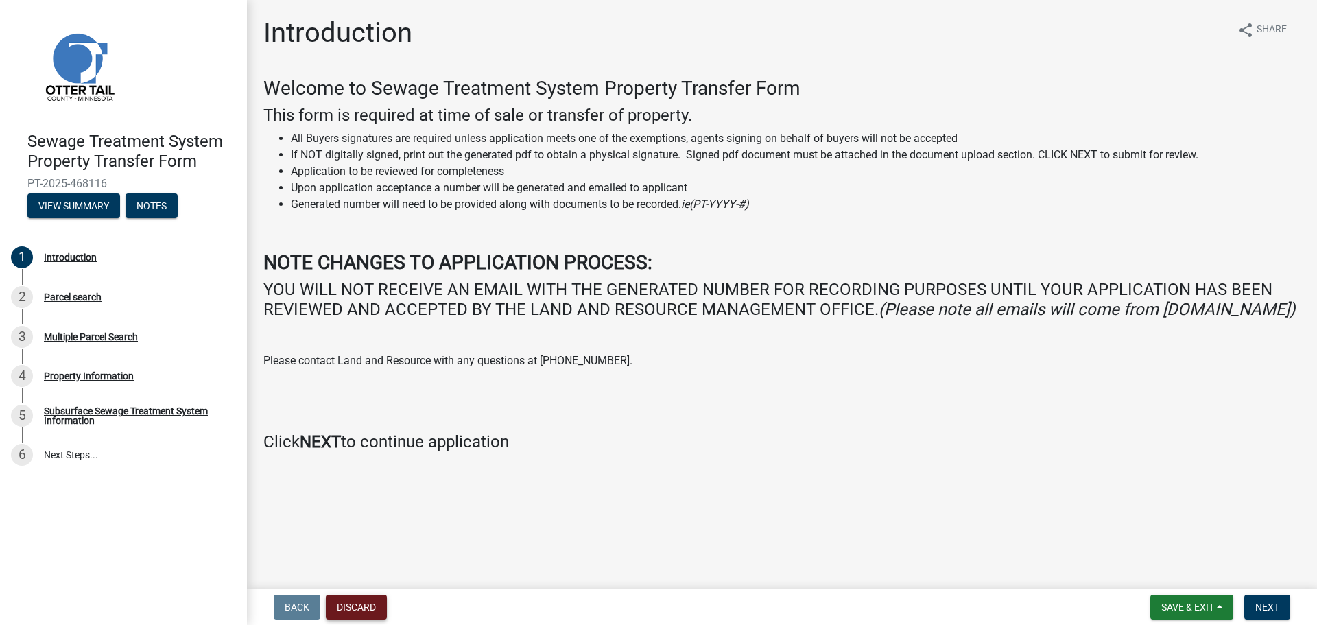
click at [364, 608] on button "Discard" at bounding box center [356, 607] width 61 height 25
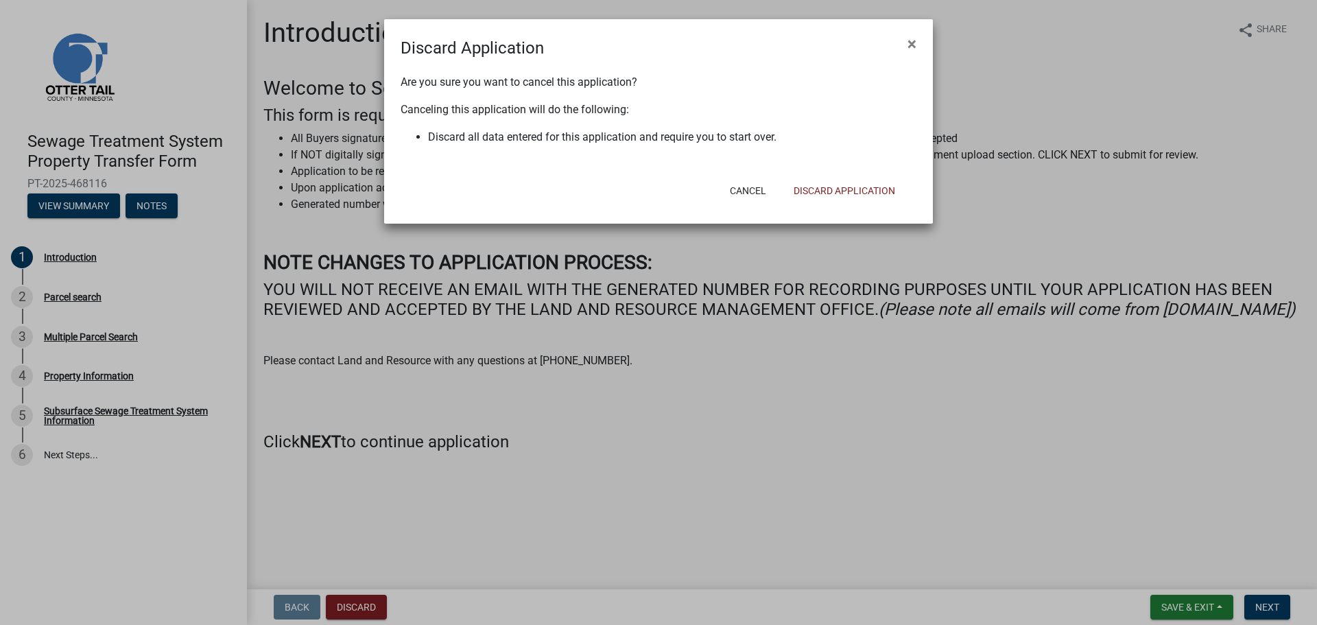
click at [883, 163] on div "Are you sure you want to cancel this application? Canceling this application wi…" at bounding box center [658, 116] width 549 height 112
click at [858, 201] on button "Discard Application" at bounding box center [844, 190] width 123 height 25
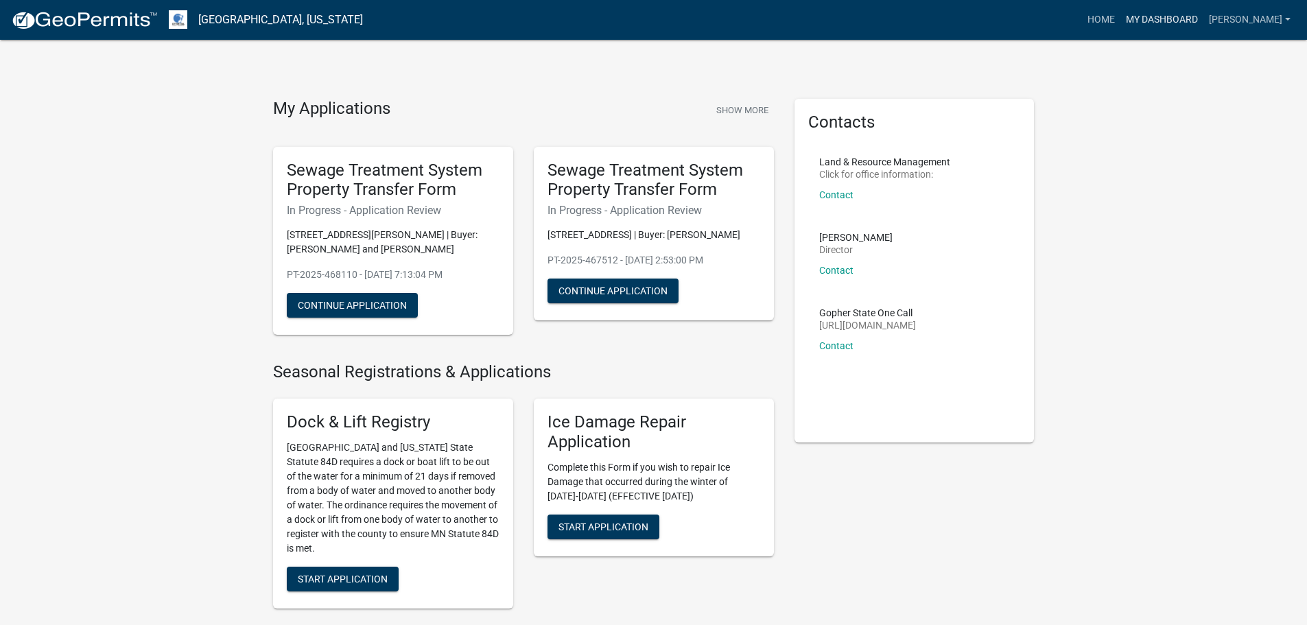
click at [1177, 19] on link "My Dashboard" at bounding box center [1161, 20] width 83 height 26
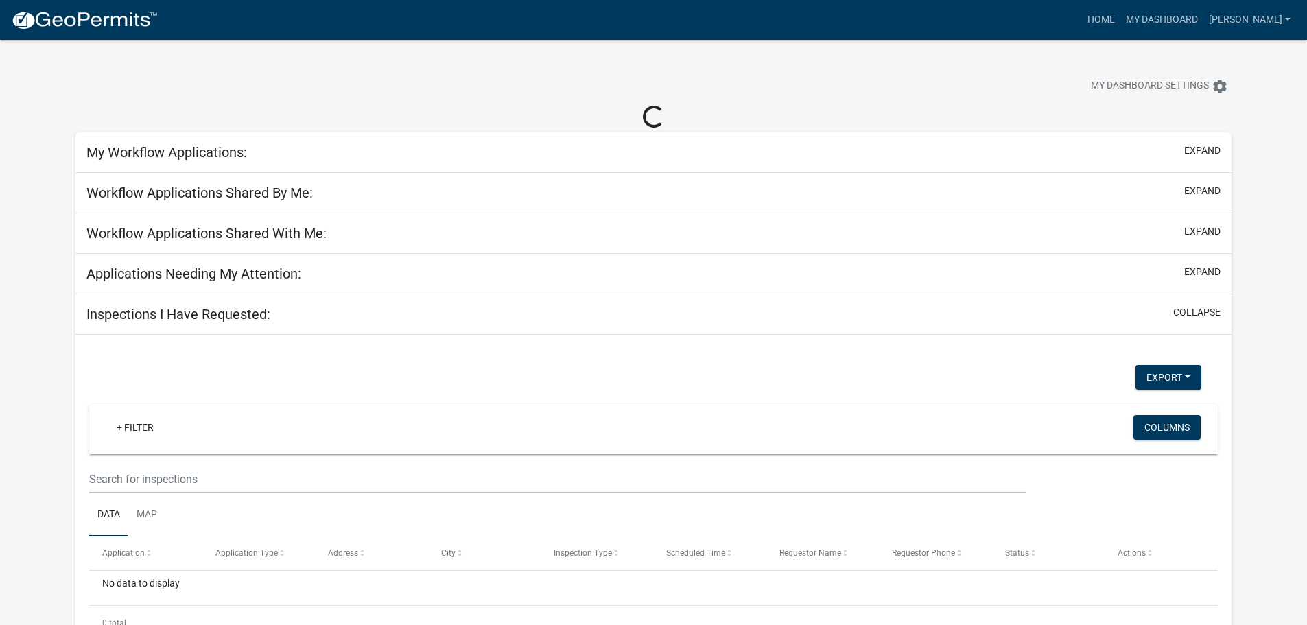
select select "2: 50"
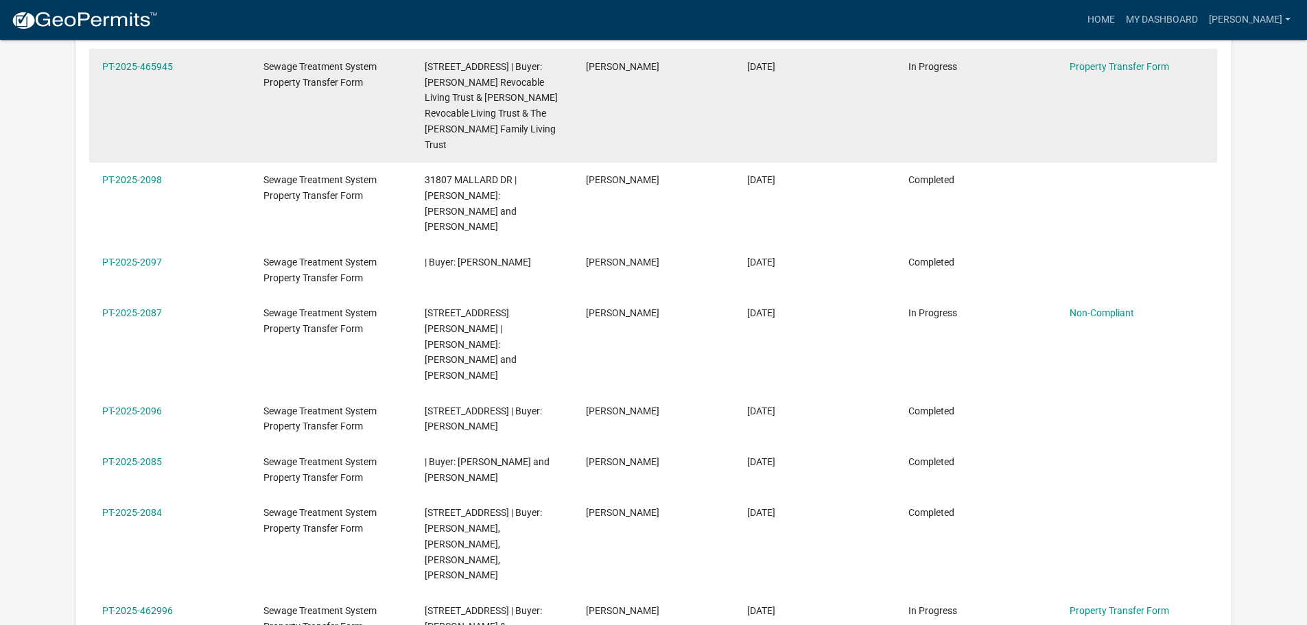
scroll to position [525, 0]
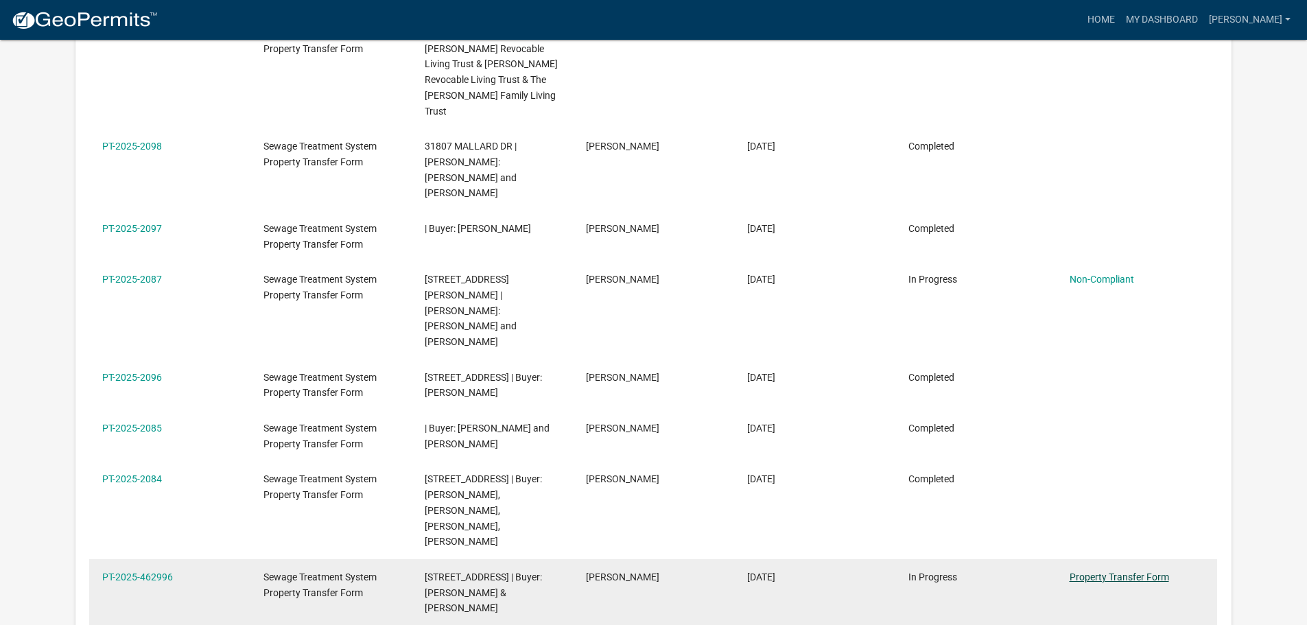
click at [1097, 571] on link "Property Transfer Form" at bounding box center [1118, 576] width 99 height 11
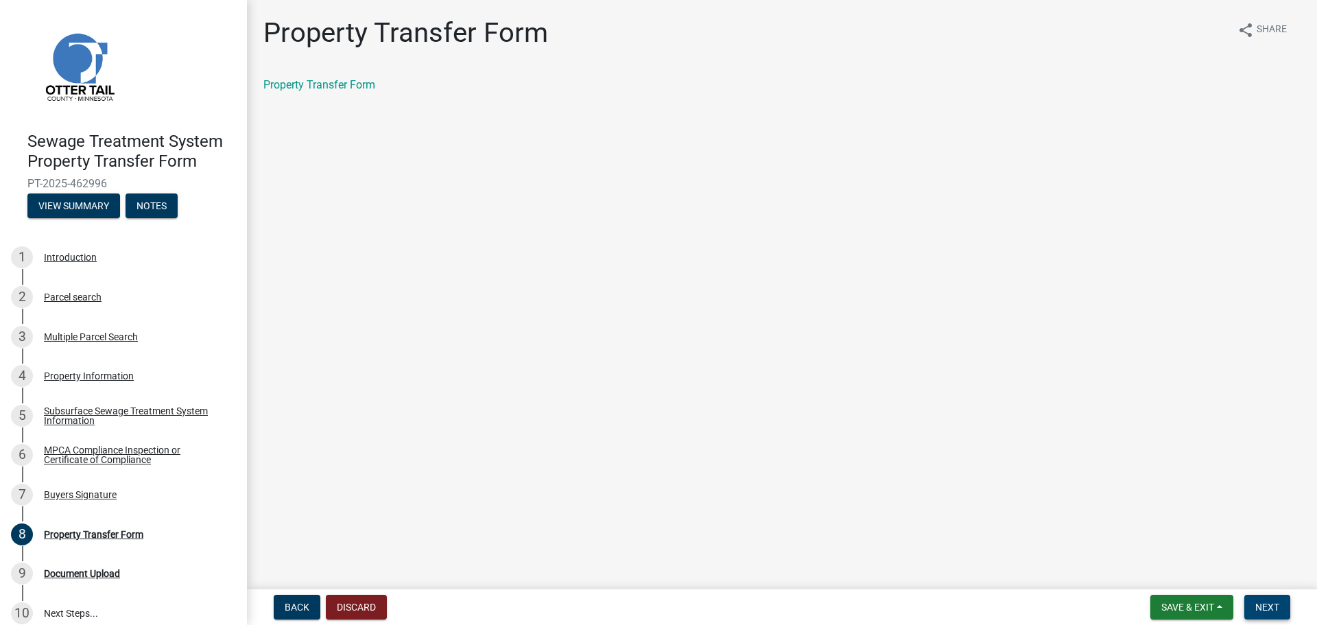
click at [1282, 612] on button "Next" at bounding box center [1267, 607] width 46 height 25
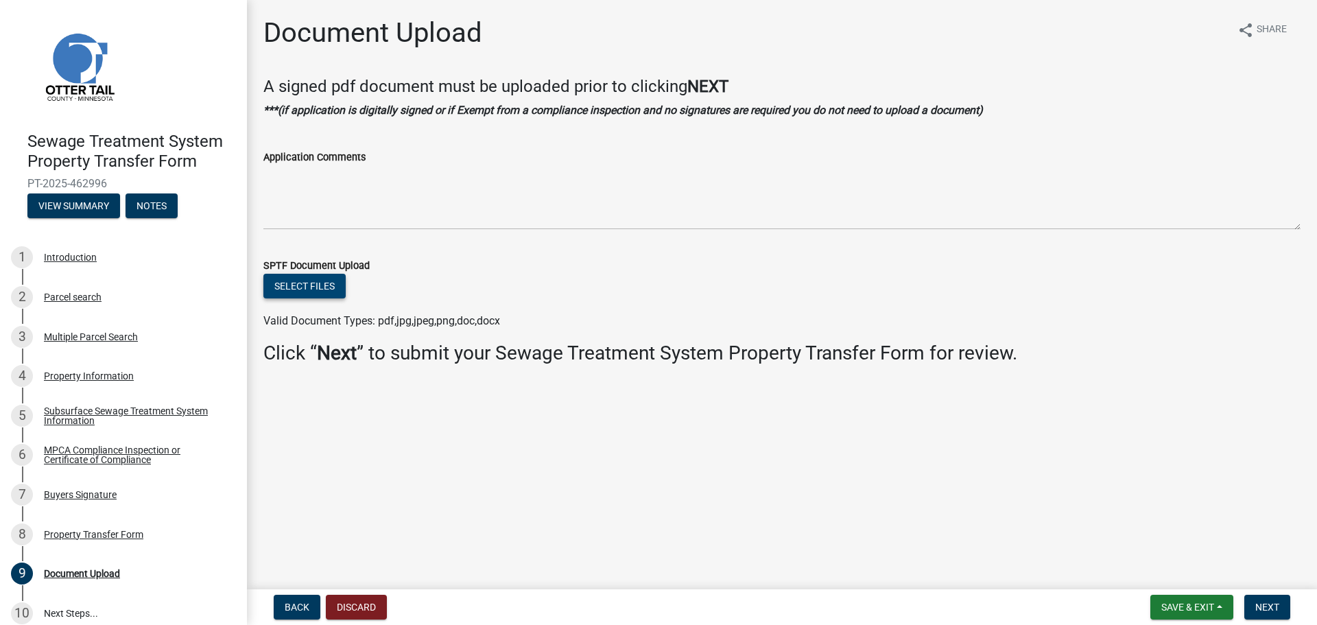
click at [287, 286] on button "Select files" at bounding box center [304, 286] width 82 height 25
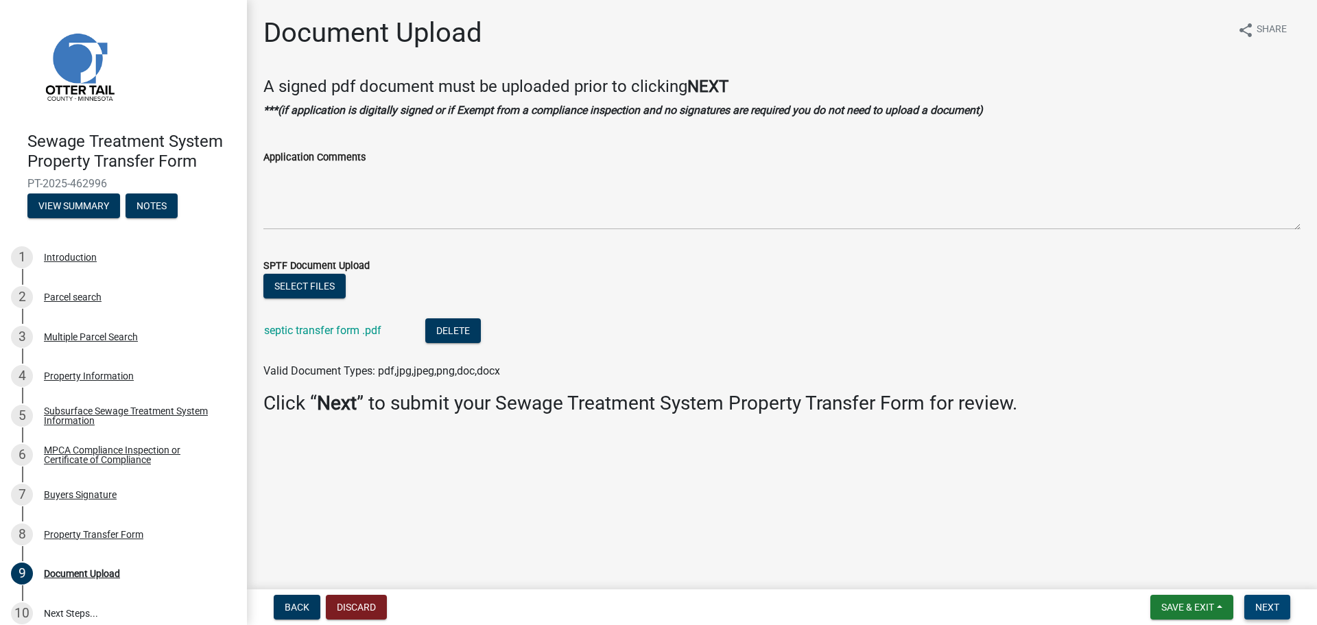
click at [1259, 602] on span "Next" at bounding box center [1267, 607] width 24 height 11
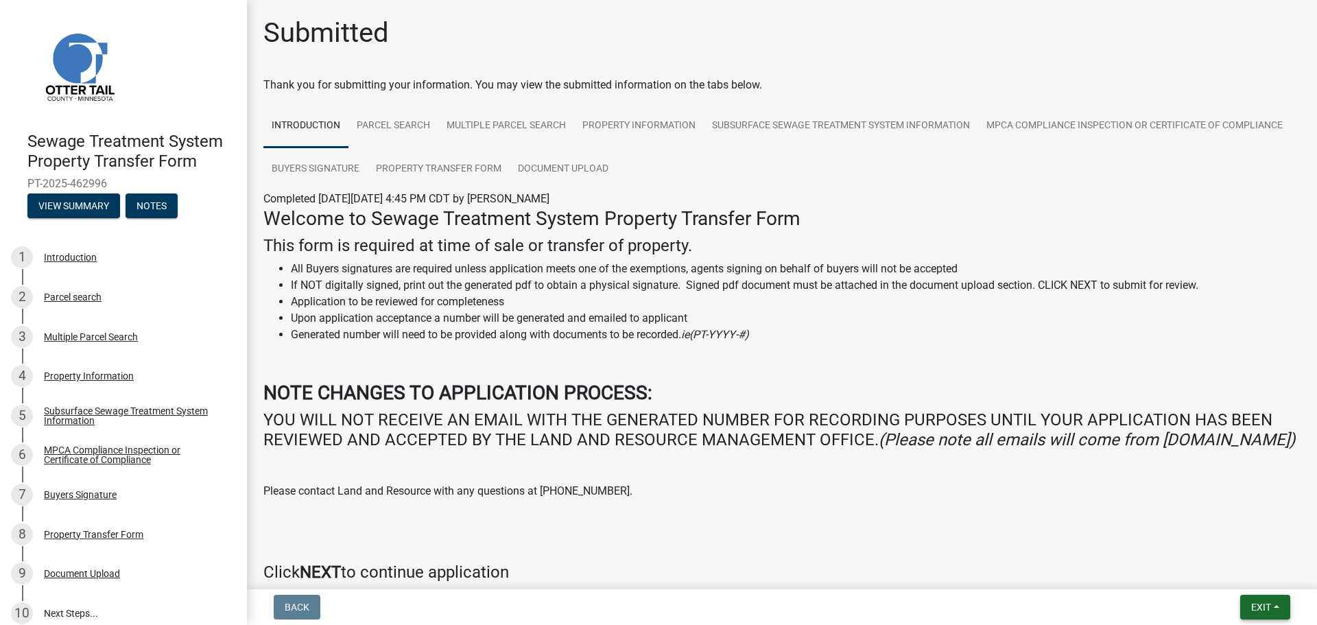
click at [1272, 601] on button "Exit" at bounding box center [1265, 607] width 50 height 25
click at [1255, 573] on button "Save & Exit" at bounding box center [1235, 571] width 110 height 33
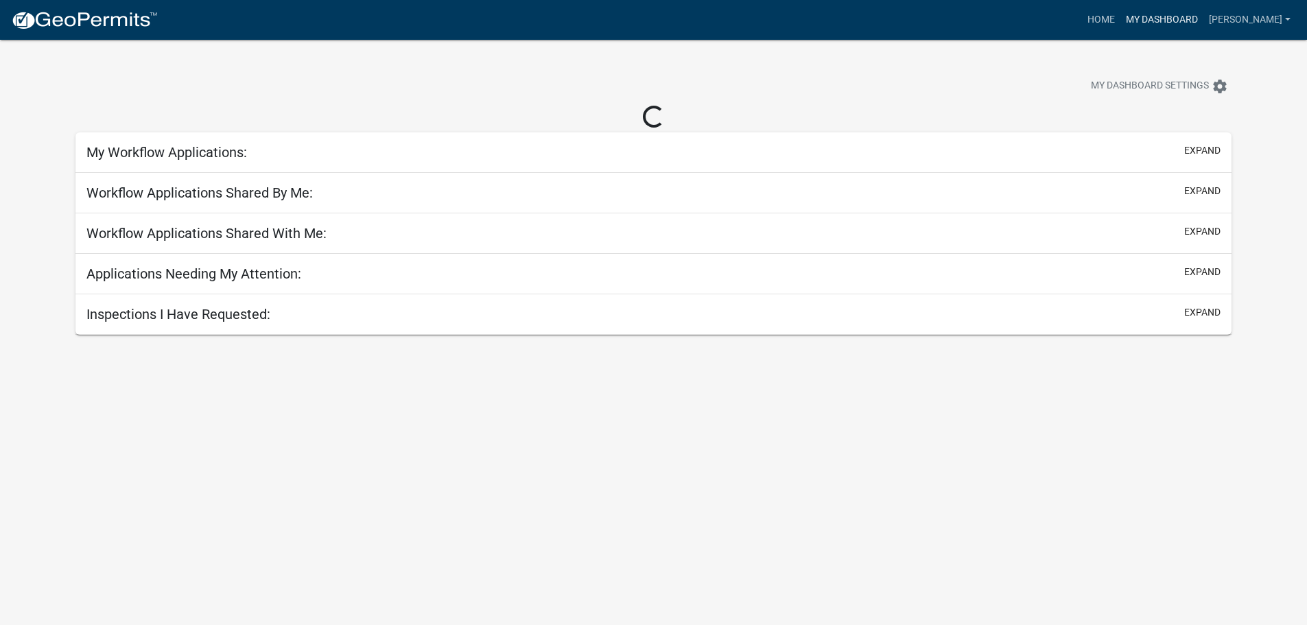
select select "2: 50"
